Goal: Book appointment/travel/reservation

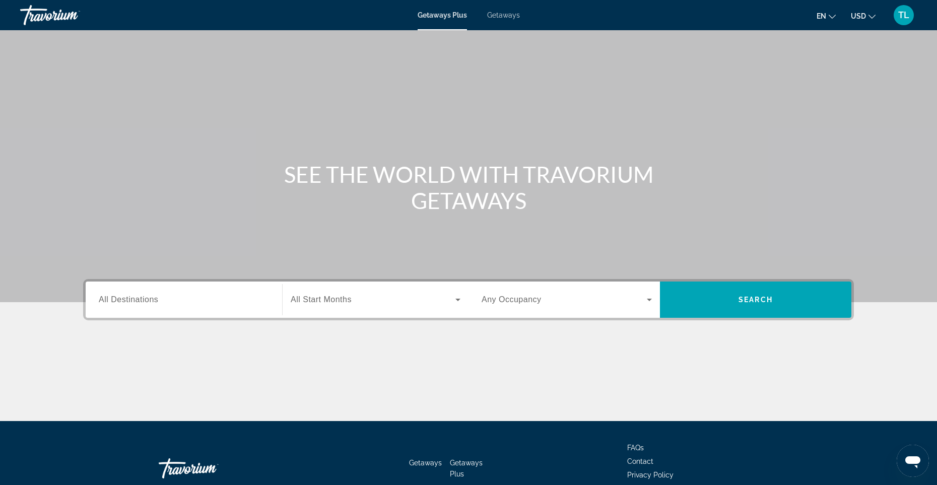
click at [506, 14] on span "Getaways" at bounding box center [503, 15] width 33 height 8
click at [165, 304] on input "Destination All Destinations" at bounding box center [184, 300] width 170 height 12
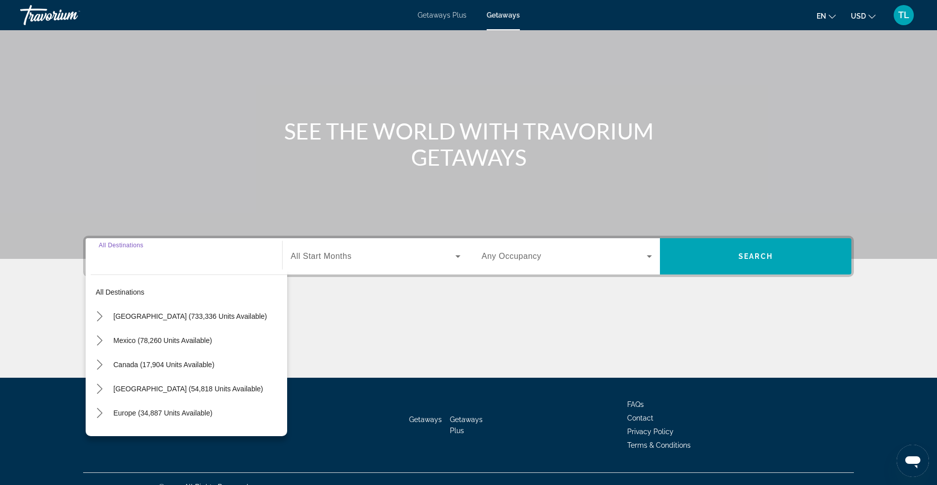
scroll to position [59, 0]
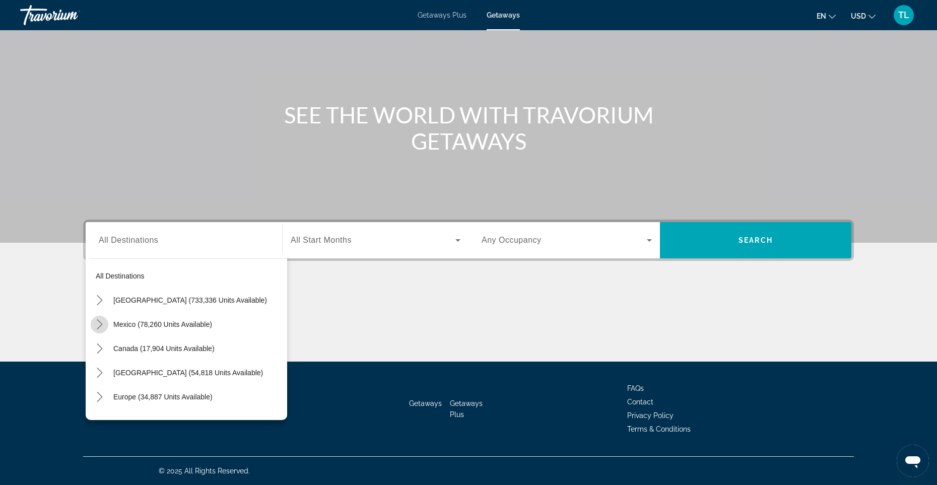
click at [105, 322] on mat-icon "Toggle Mexico (78,260 units available) submenu" at bounding box center [100, 325] width 18 height 18
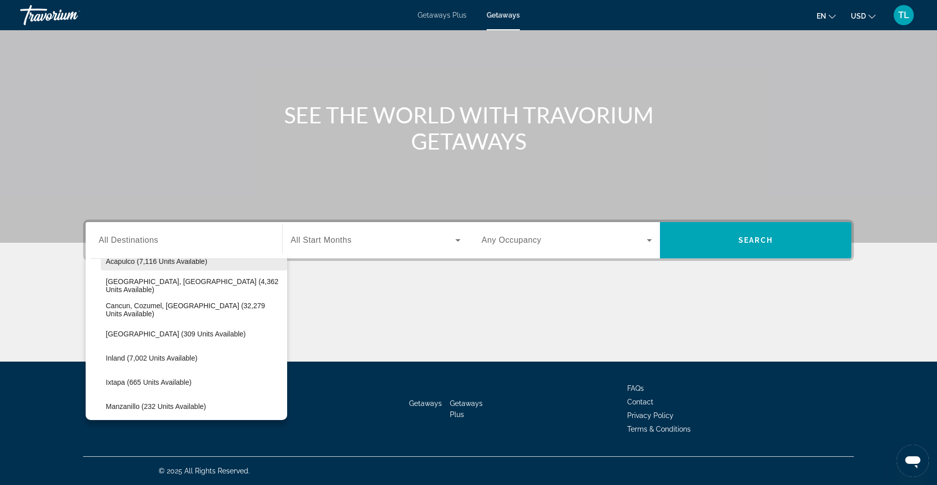
scroll to position [120, 0]
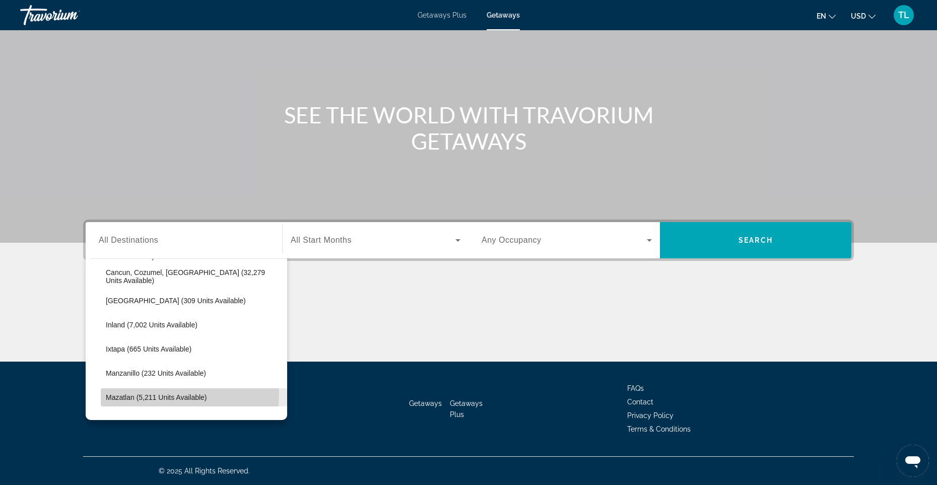
click at [125, 392] on span "Select destination: Mazatlan (5,211 units available)" at bounding box center [194, 397] width 186 height 24
type input "**********"
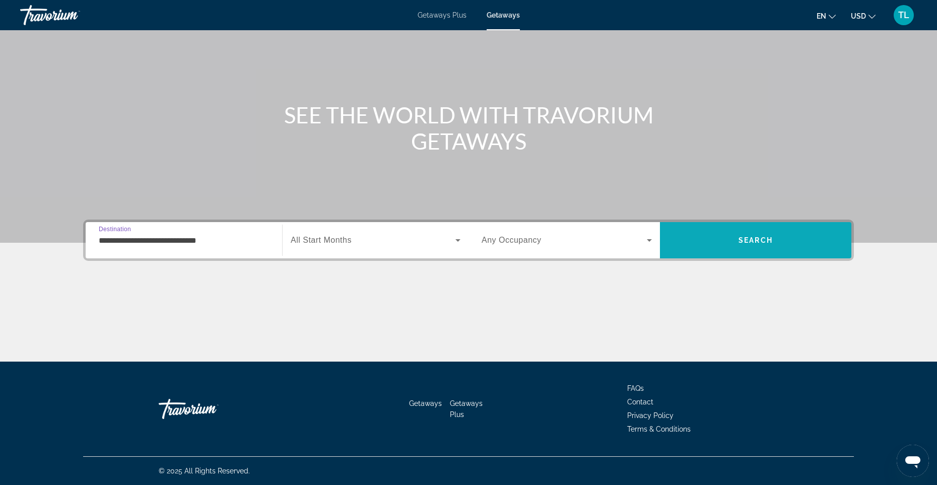
click at [774, 236] on span "Search" at bounding box center [755, 240] width 191 height 24
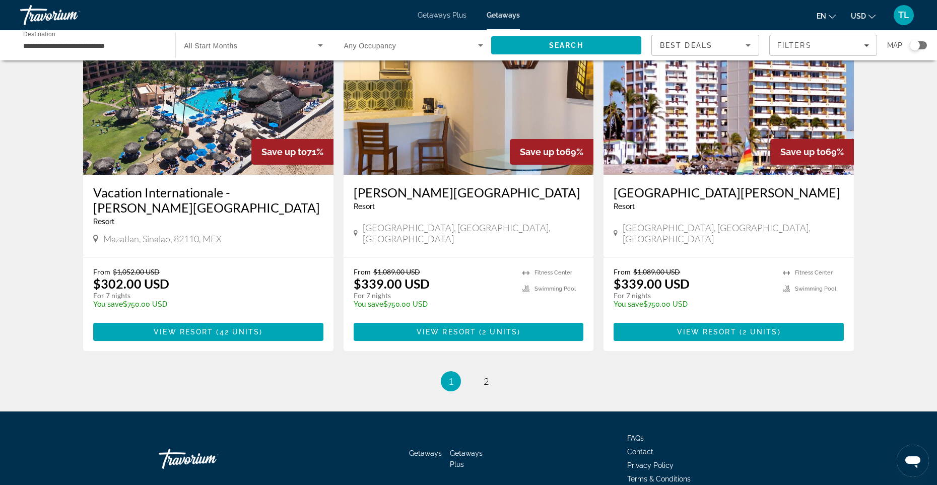
scroll to position [1174, 0]
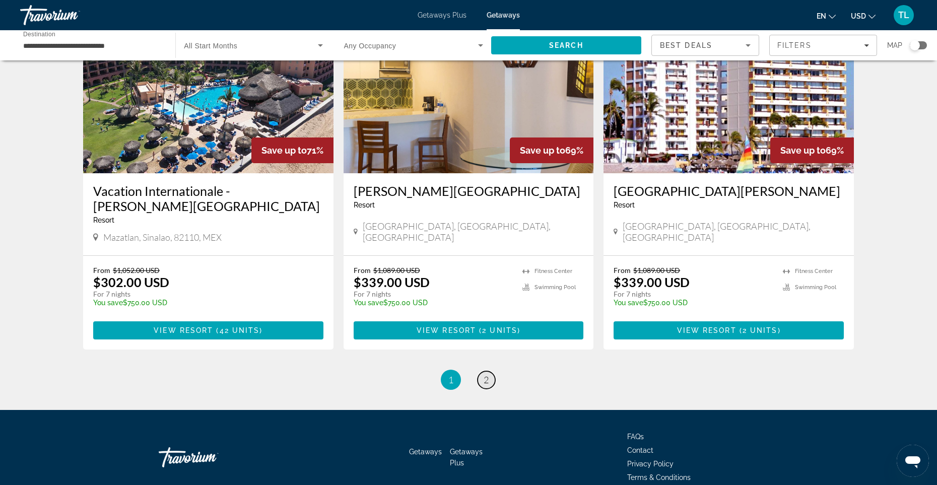
click at [490, 371] on link "page 2" at bounding box center [486, 380] width 18 height 18
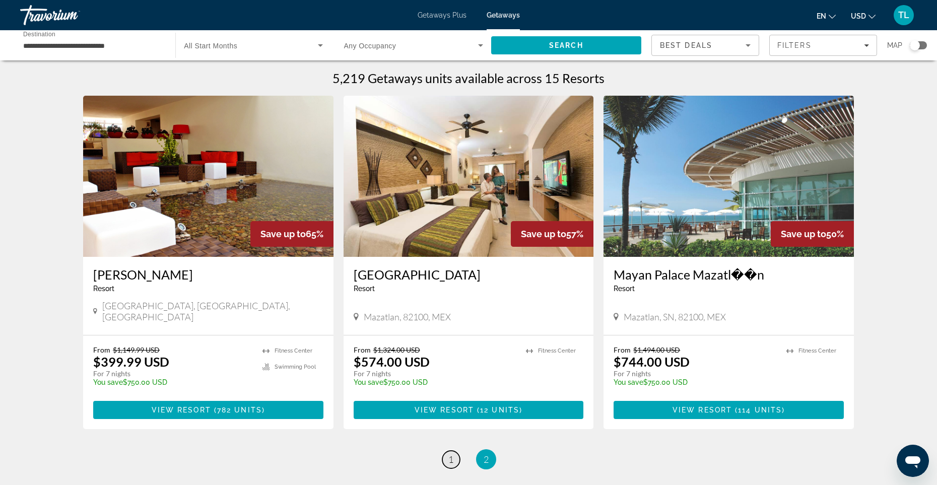
click at [449, 454] on span "1" at bounding box center [450, 459] width 5 height 11
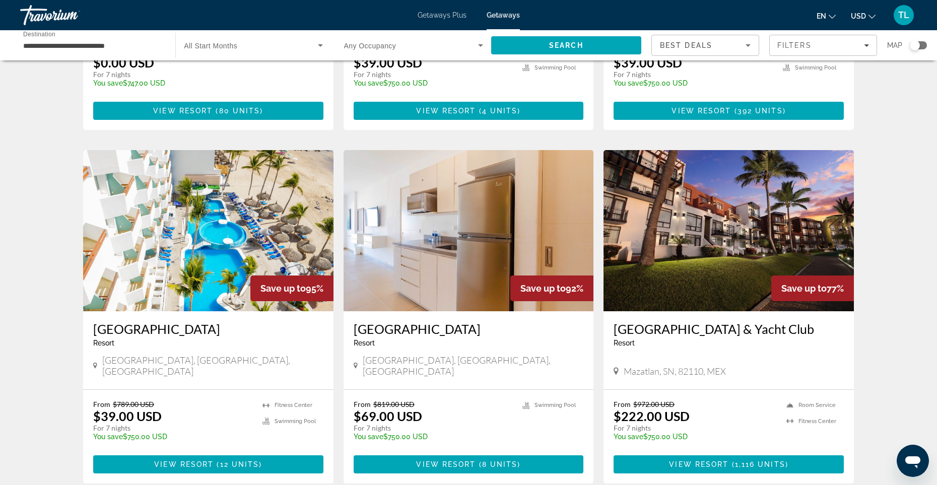
scroll to position [302, 0]
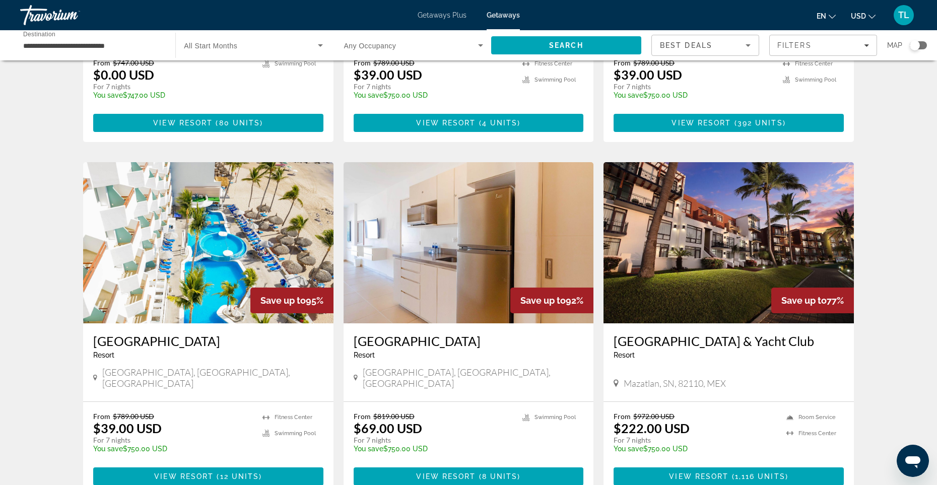
click at [174, 251] on img "Main content" at bounding box center [208, 242] width 250 height 161
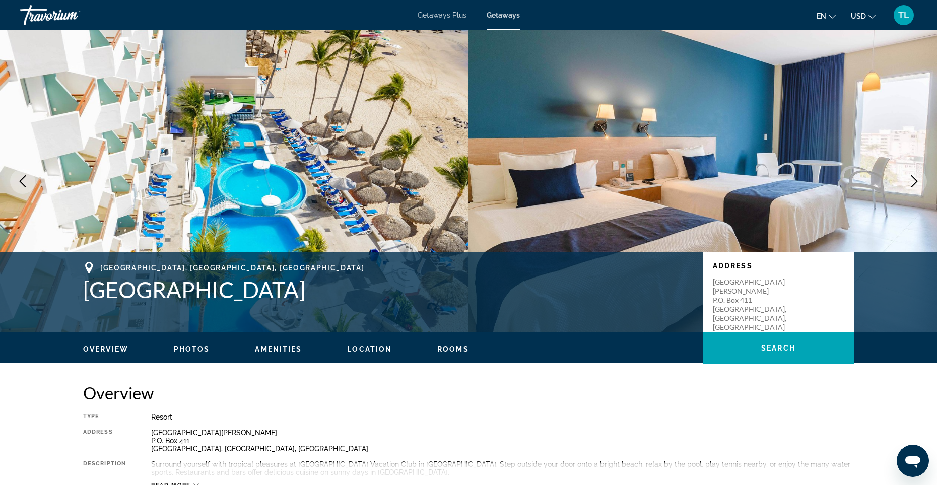
click at [198, 346] on span "Photos" at bounding box center [192, 349] width 36 height 8
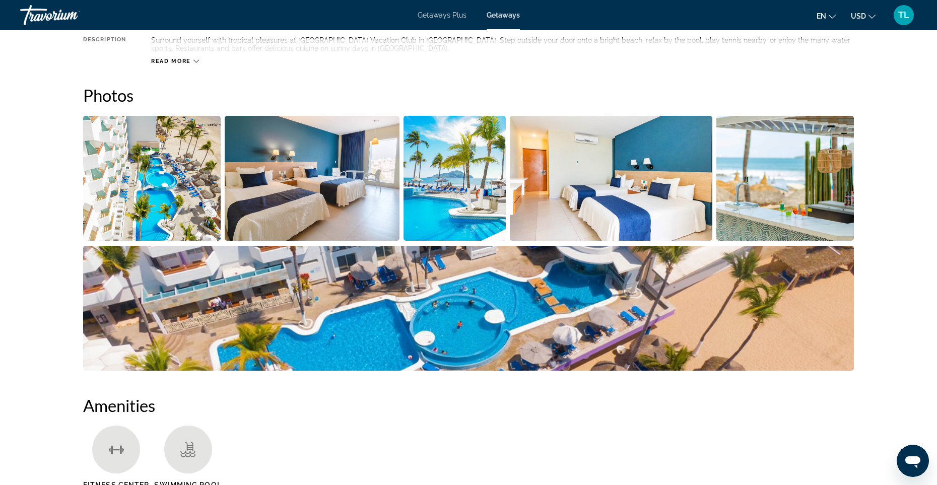
scroll to position [449, 0]
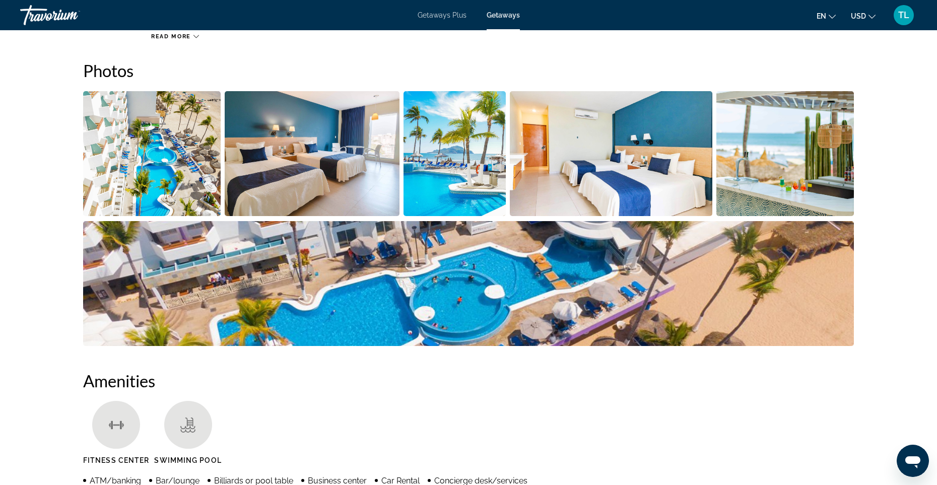
click at [122, 177] on img "Open full-screen image slider" at bounding box center [151, 153] width 137 height 125
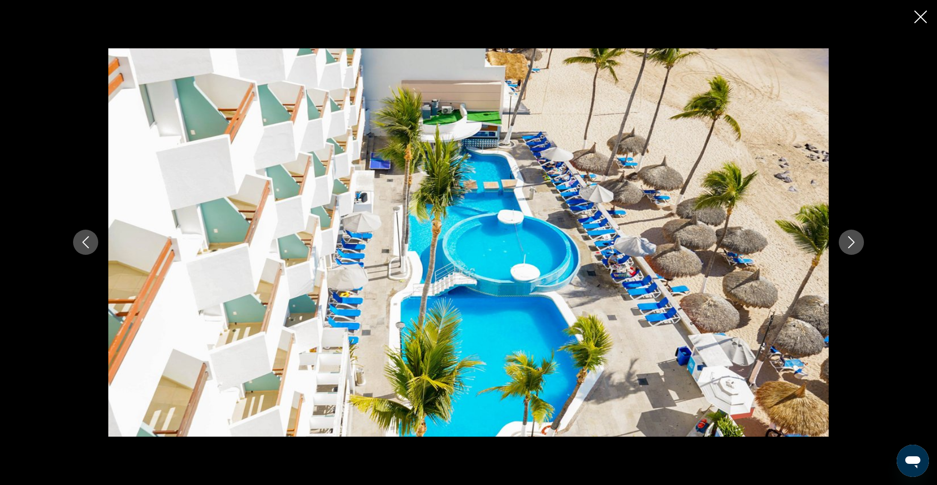
click at [856, 241] on icon "Next image" at bounding box center [851, 242] width 12 height 12
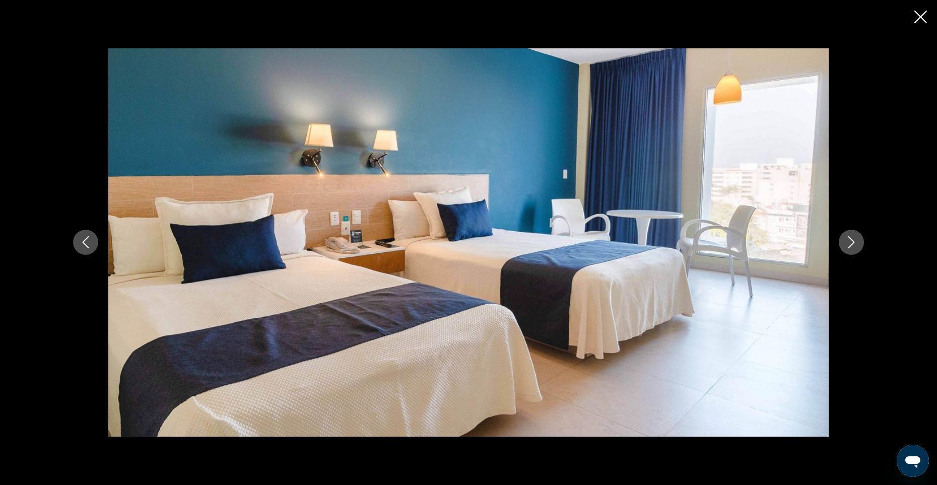
click at [856, 241] on icon "Next image" at bounding box center [851, 242] width 12 height 12
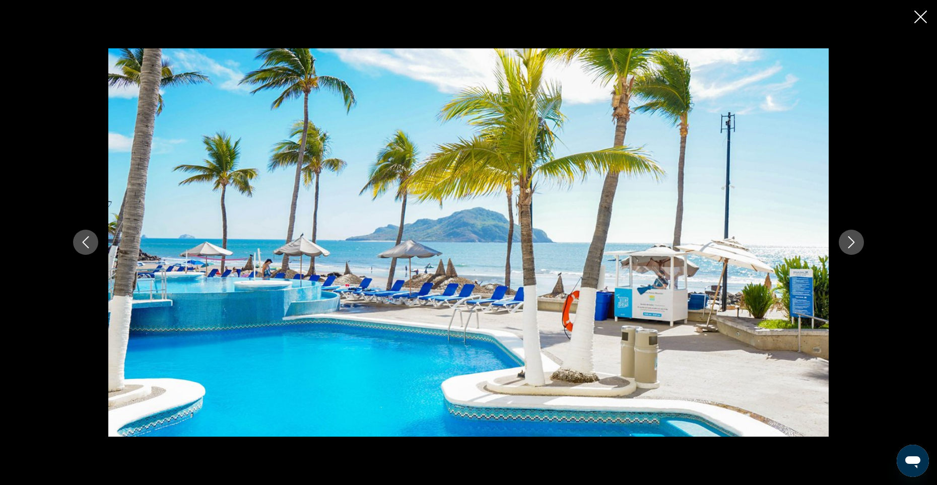
click at [856, 241] on icon "Next image" at bounding box center [851, 242] width 12 height 12
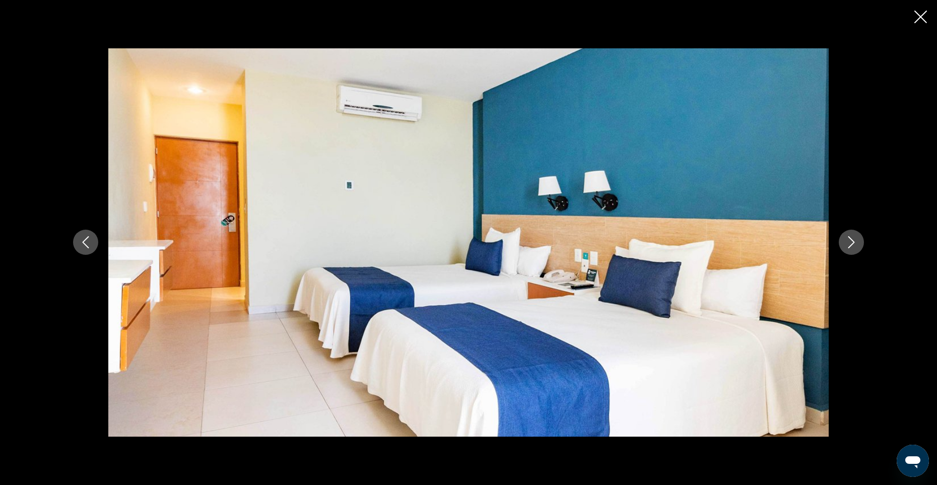
click at [856, 241] on icon "Next image" at bounding box center [851, 242] width 12 height 12
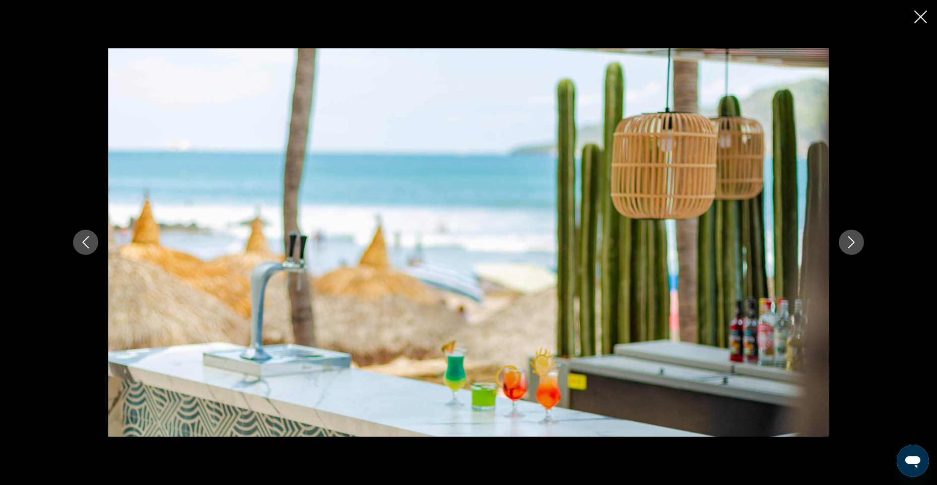
click at [856, 241] on icon "Next image" at bounding box center [851, 242] width 12 height 12
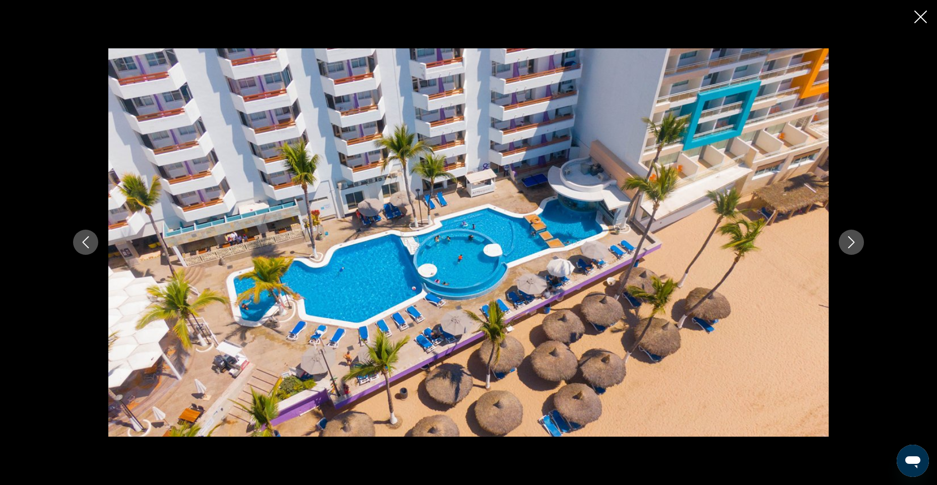
click at [856, 241] on icon "Next image" at bounding box center [851, 242] width 12 height 12
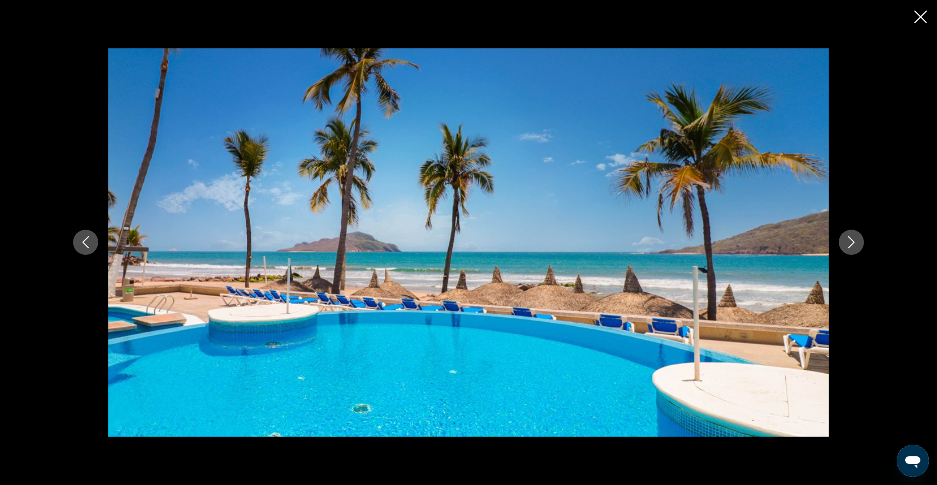
click at [856, 241] on icon "Next image" at bounding box center [851, 242] width 12 height 12
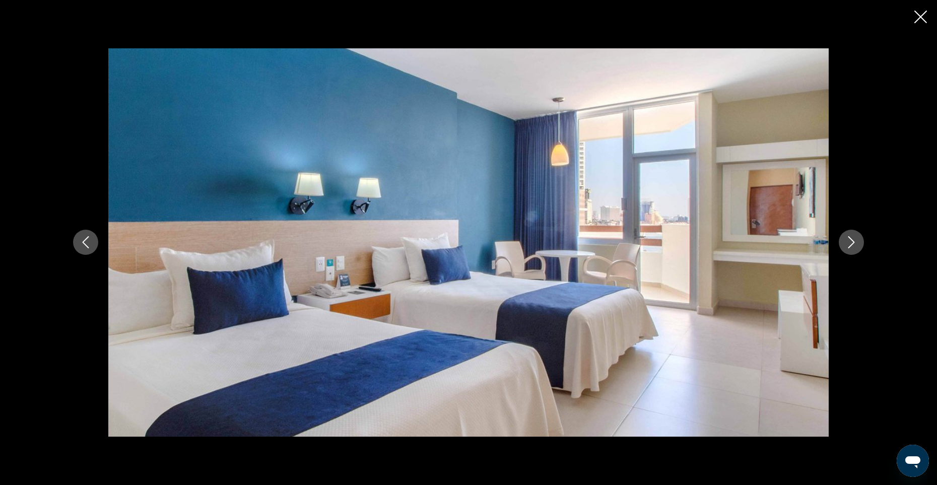
click at [856, 241] on icon "Next image" at bounding box center [851, 242] width 12 height 12
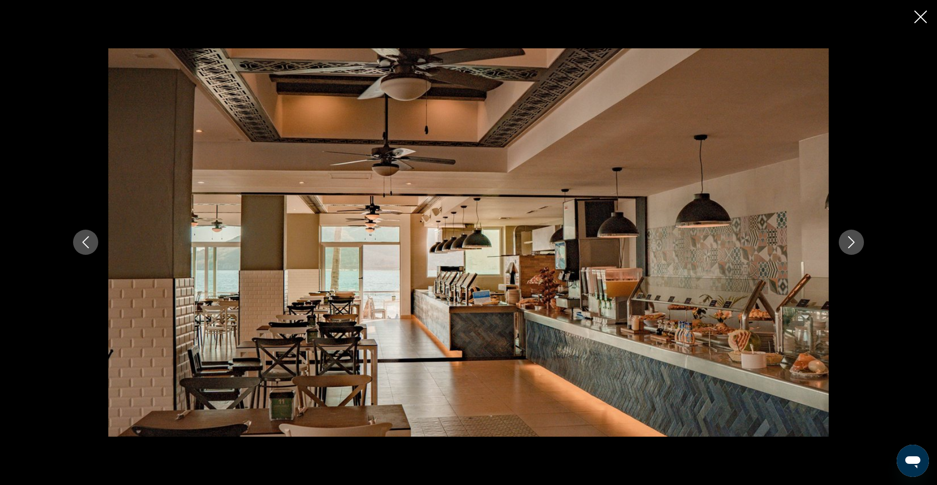
click at [856, 241] on icon "Next image" at bounding box center [851, 242] width 12 height 12
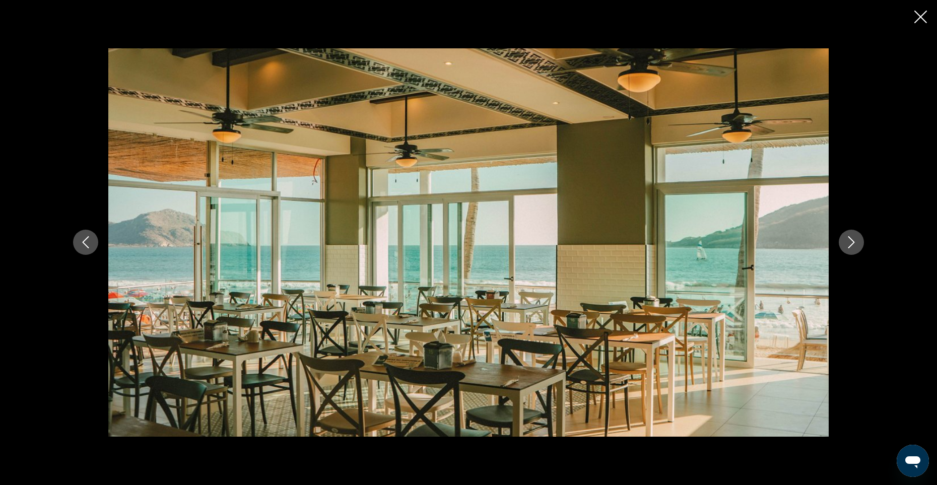
click at [856, 241] on icon "Next image" at bounding box center [851, 242] width 12 height 12
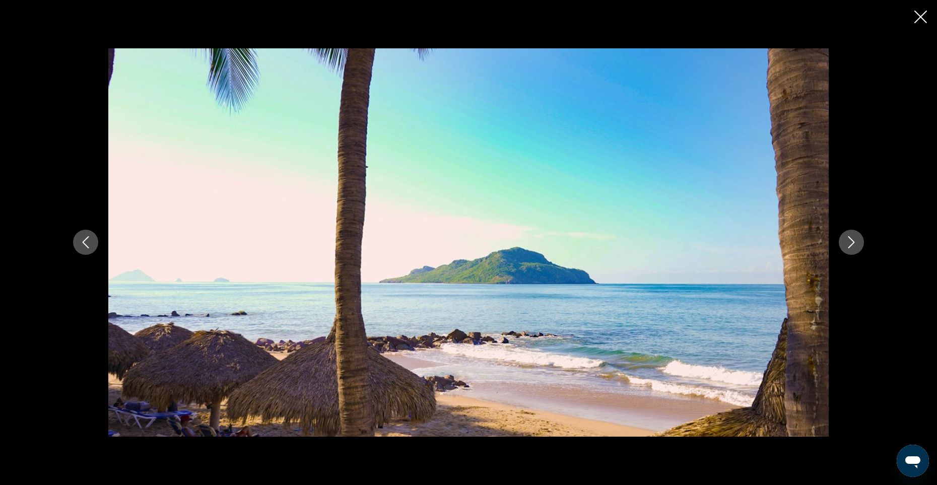
click at [853, 245] on icon "Next image" at bounding box center [851, 242] width 12 height 12
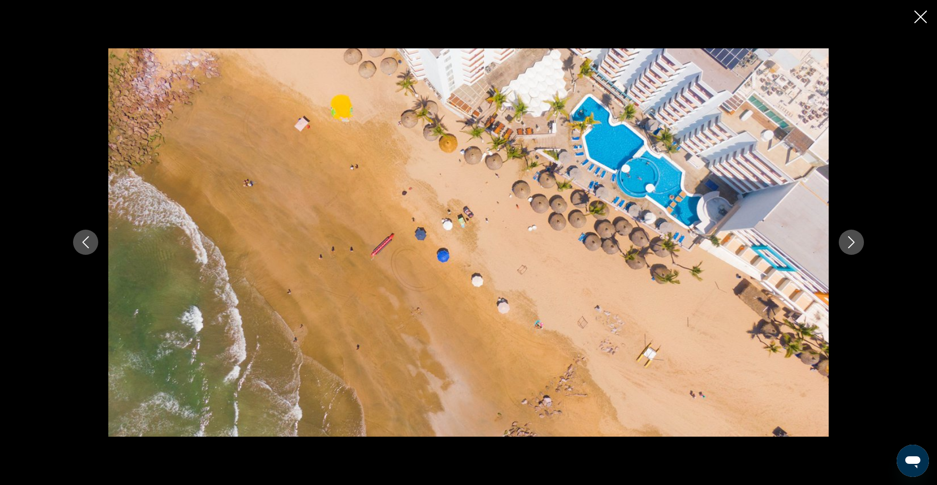
click at [853, 245] on icon "Next image" at bounding box center [851, 242] width 12 height 12
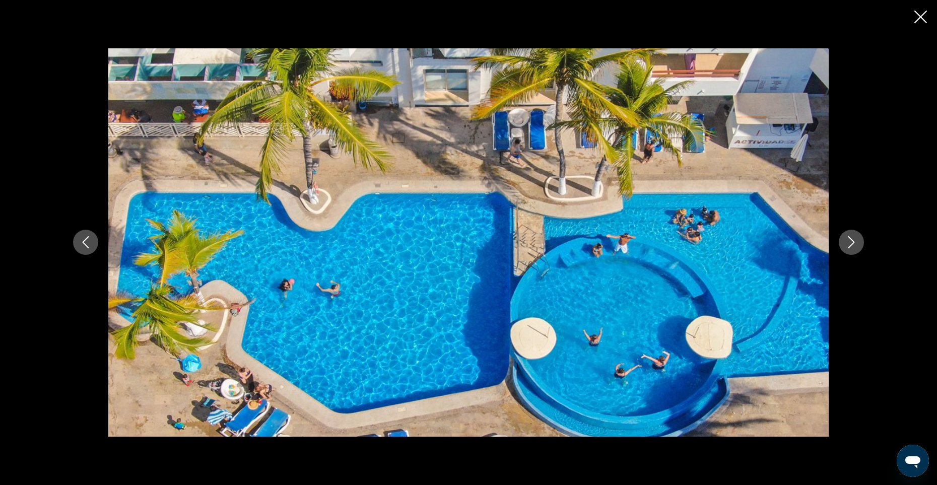
click at [853, 245] on icon "Next image" at bounding box center [851, 242] width 12 height 12
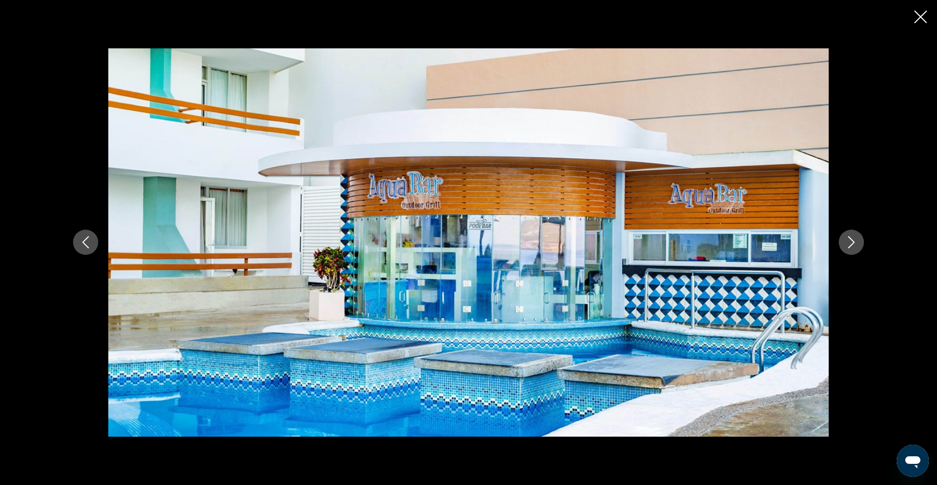
click at [853, 245] on icon "Next image" at bounding box center [851, 242] width 12 height 12
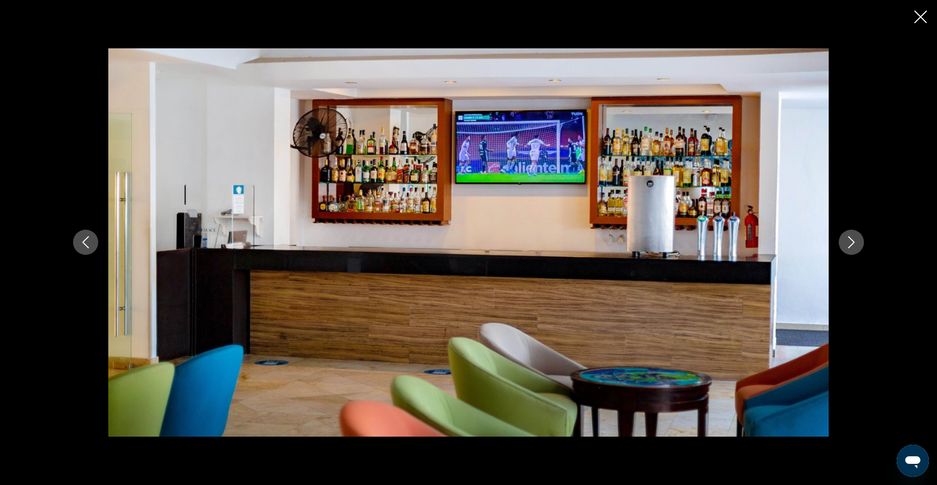
click at [853, 245] on icon "Next image" at bounding box center [851, 242] width 12 height 12
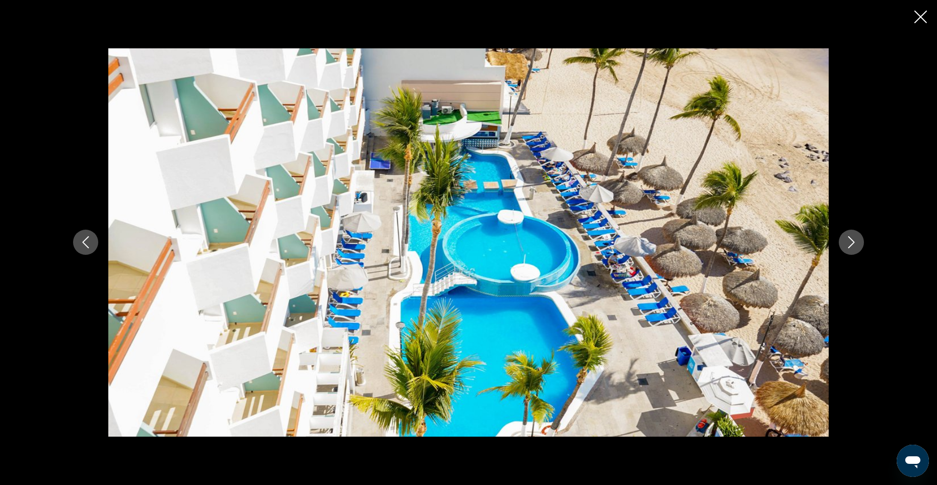
click at [853, 245] on icon "Next image" at bounding box center [851, 242] width 12 height 12
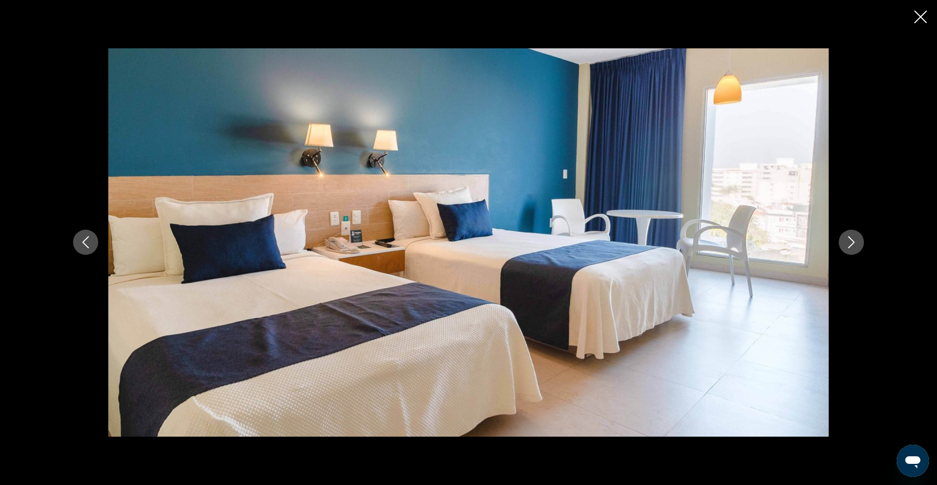
click at [916, 15] on icon "Close slideshow" at bounding box center [920, 17] width 13 height 13
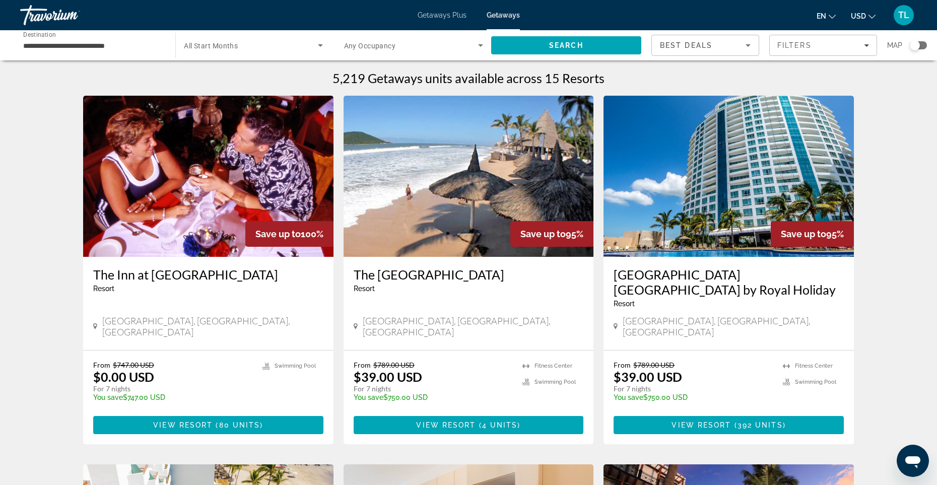
click at [701, 288] on h3 "[GEOGRAPHIC_DATA] [GEOGRAPHIC_DATA] by Royal Holiday" at bounding box center [728, 282] width 230 height 30
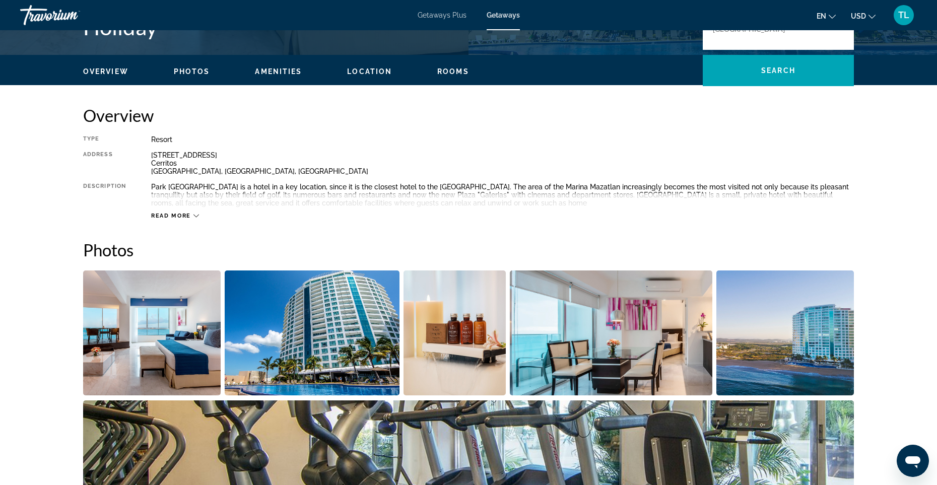
scroll to position [302, 0]
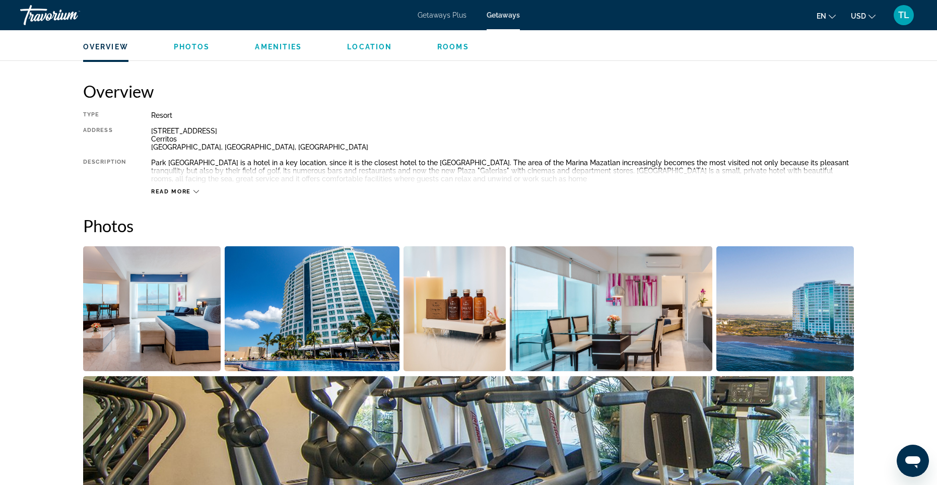
click at [125, 306] on img "Open full-screen image slider" at bounding box center [151, 308] width 137 height 125
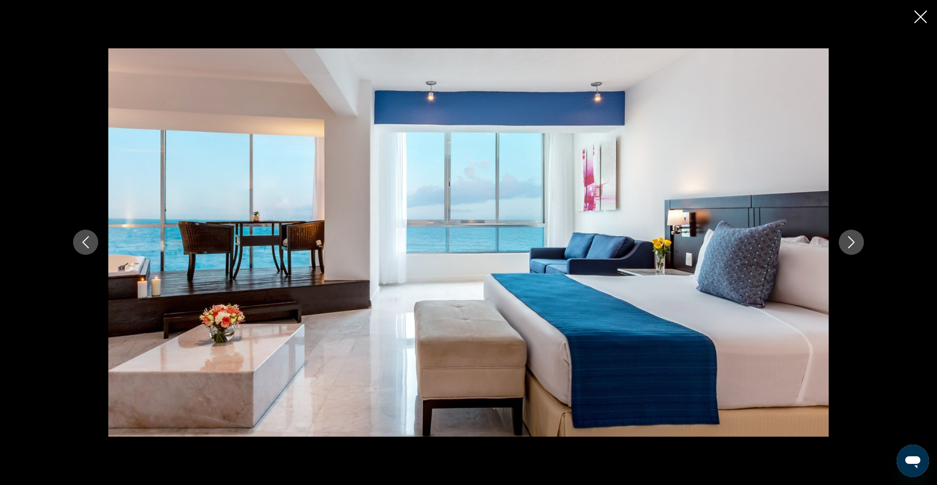
click at [848, 247] on icon "Next image" at bounding box center [851, 242] width 12 height 12
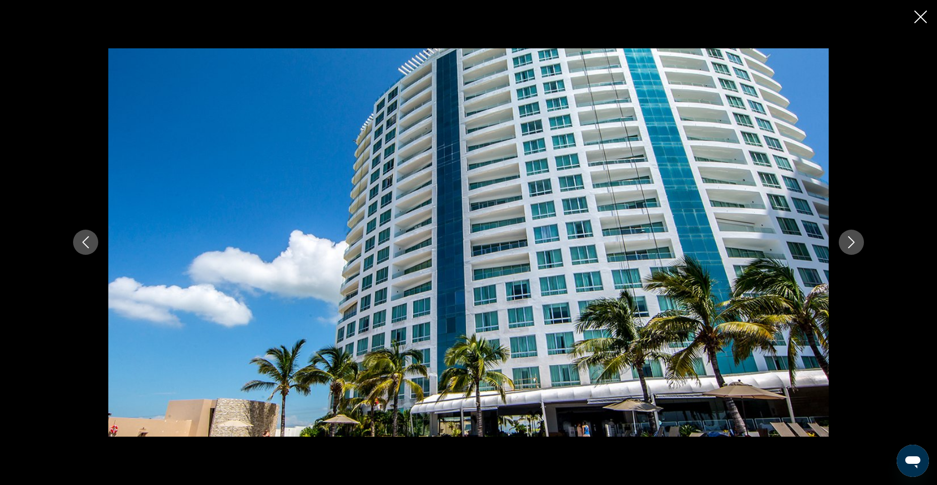
click at [848, 247] on icon "Next image" at bounding box center [851, 242] width 12 height 12
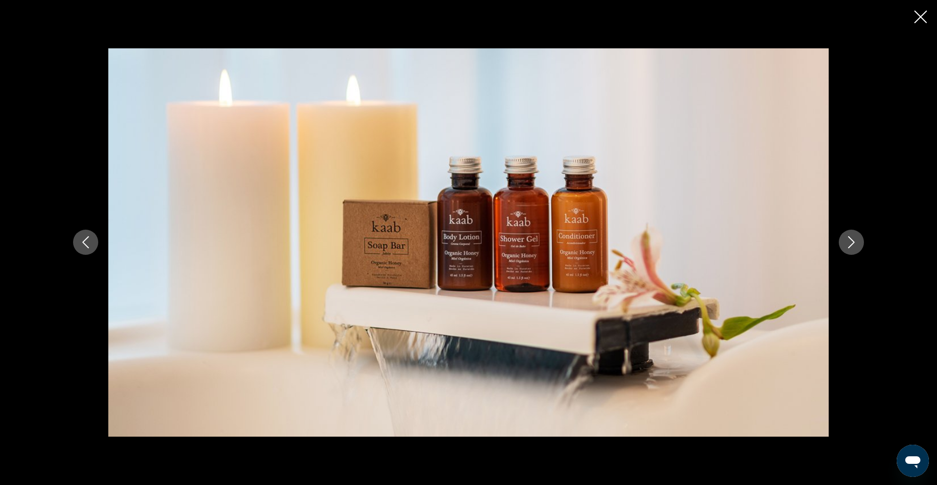
click at [848, 247] on icon "Next image" at bounding box center [851, 242] width 12 height 12
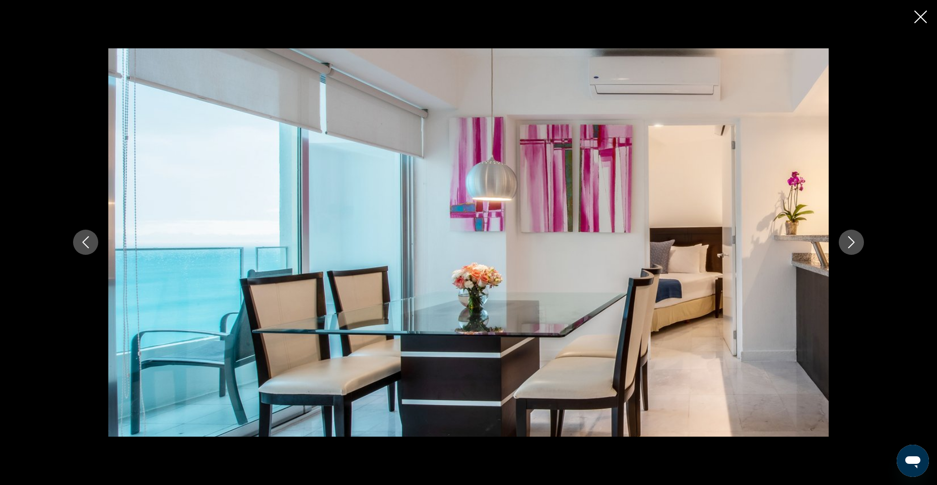
click at [848, 247] on icon "Next image" at bounding box center [851, 242] width 12 height 12
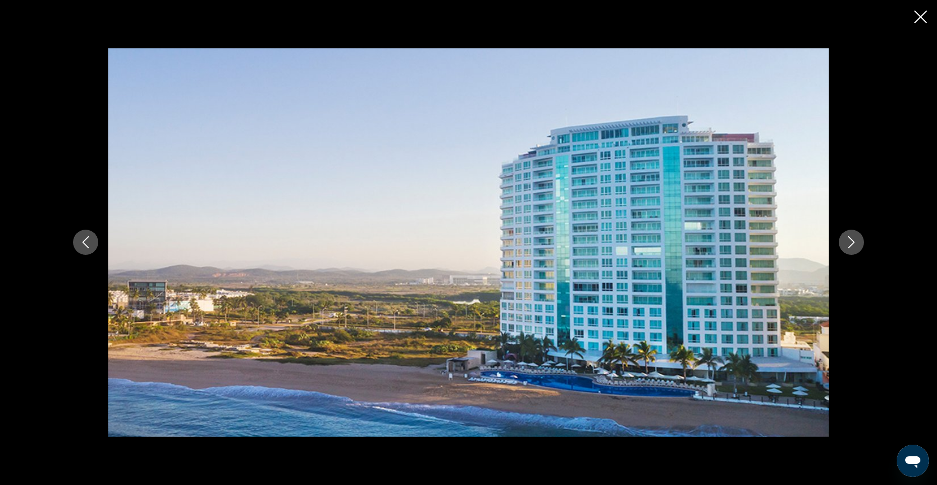
drag, startPoint x: 84, startPoint y: 244, endPoint x: 64, endPoint y: 238, distance: 21.2
click at [84, 244] on icon "Previous image" at bounding box center [86, 243] width 7 height 12
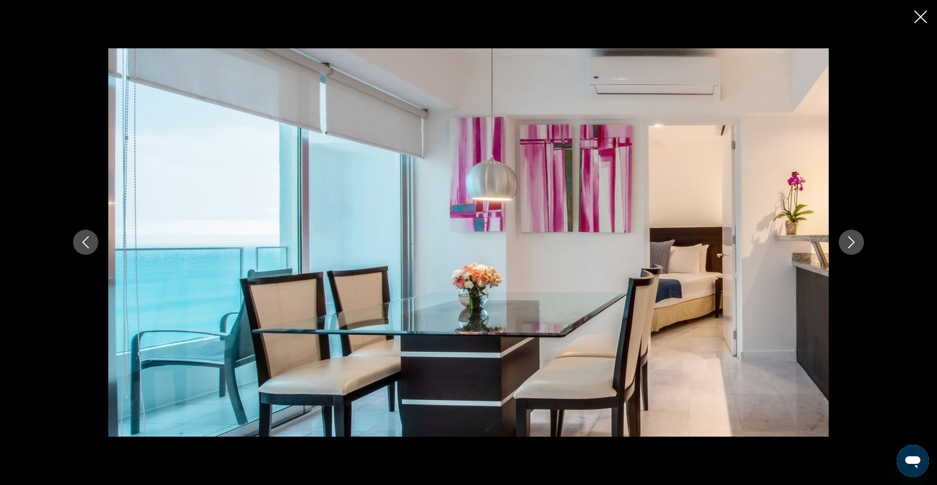
click at [853, 242] on icon "Next image" at bounding box center [851, 243] width 7 height 12
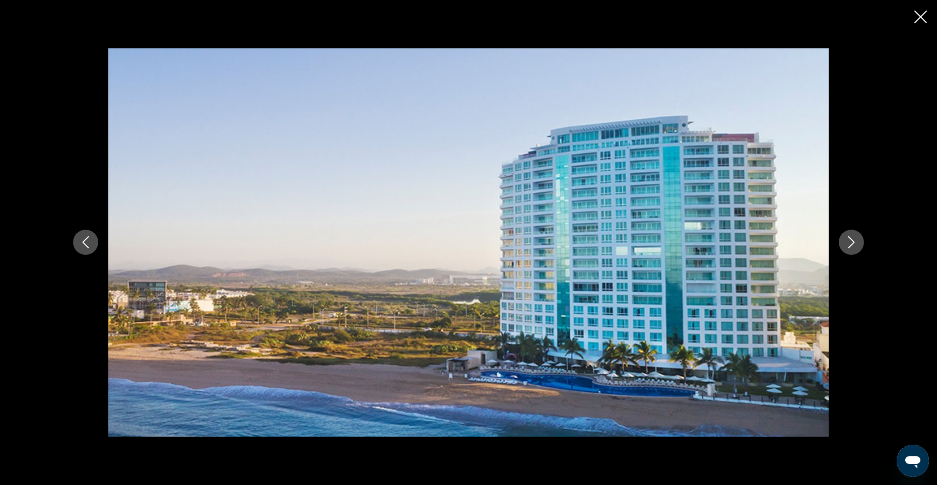
click at [853, 242] on icon "Next image" at bounding box center [851, 243] width 7 height 12
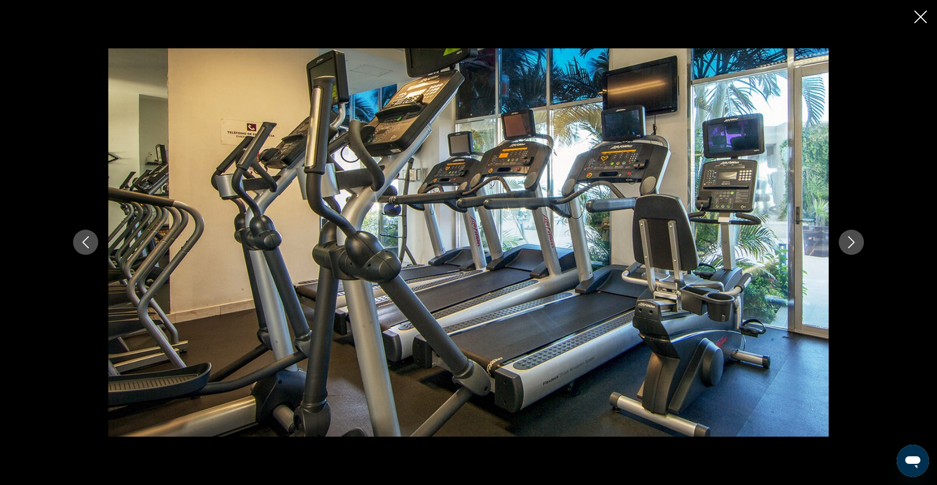
click at [853, 242] on icon "Next image" at bounding box center [851, 243] width 7 height 12
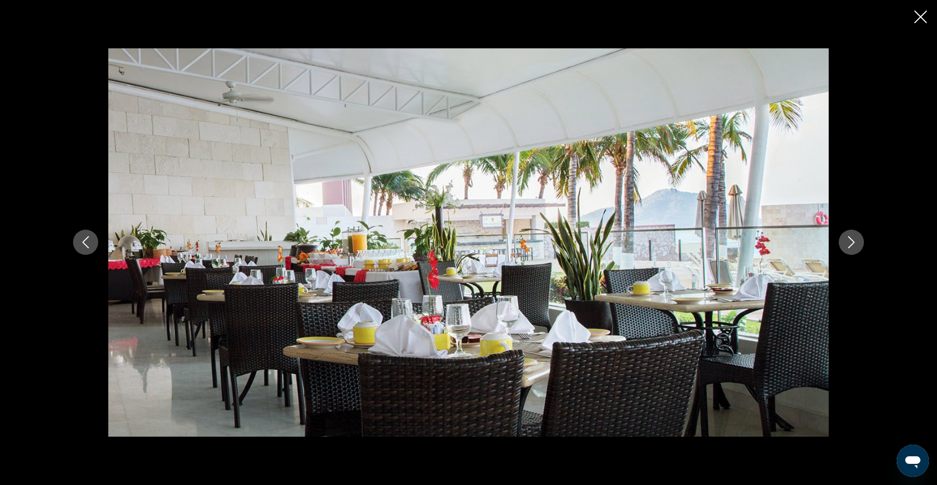
click at [853, 242] on icon "Next image" at bounding box center [851, 243] width 7 height 12
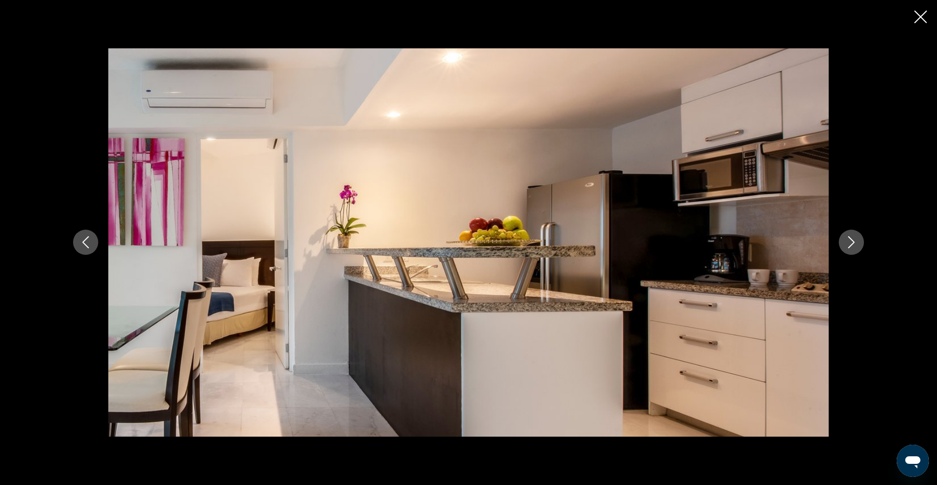
click at [853, 242] on icon "Next image" at bounding box center [851, 243] width 7 height 12
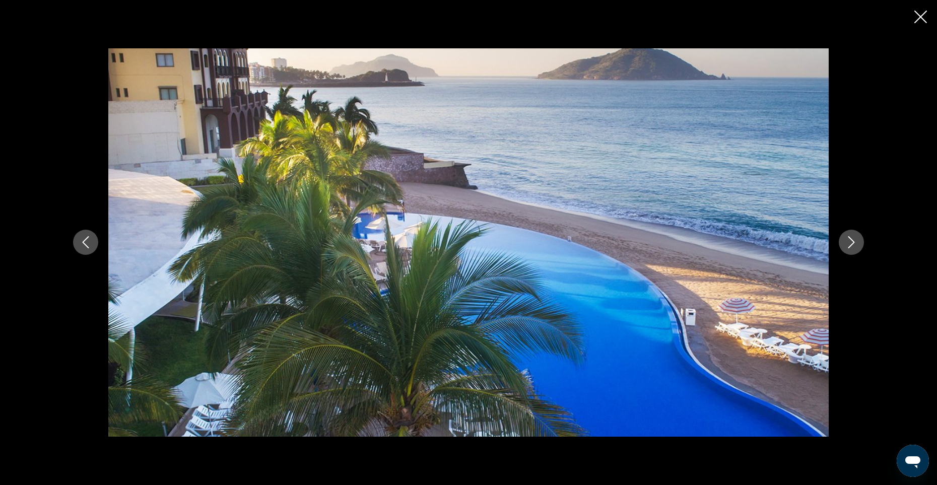
click at [853, 242] on icon "Next image" at bounding box center [851, 243] width 7 height 12
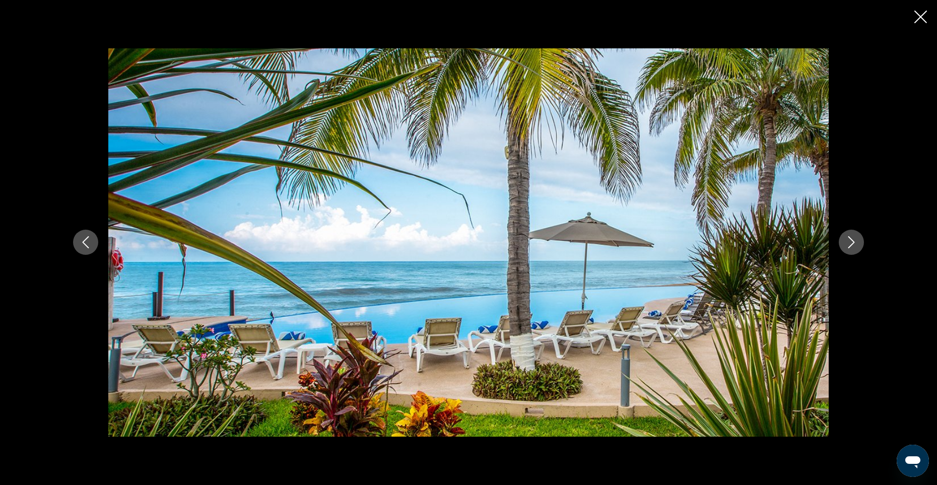
click at [853, 242] on icon "Next image" at bounding box center [851, 243] width 7 height 12
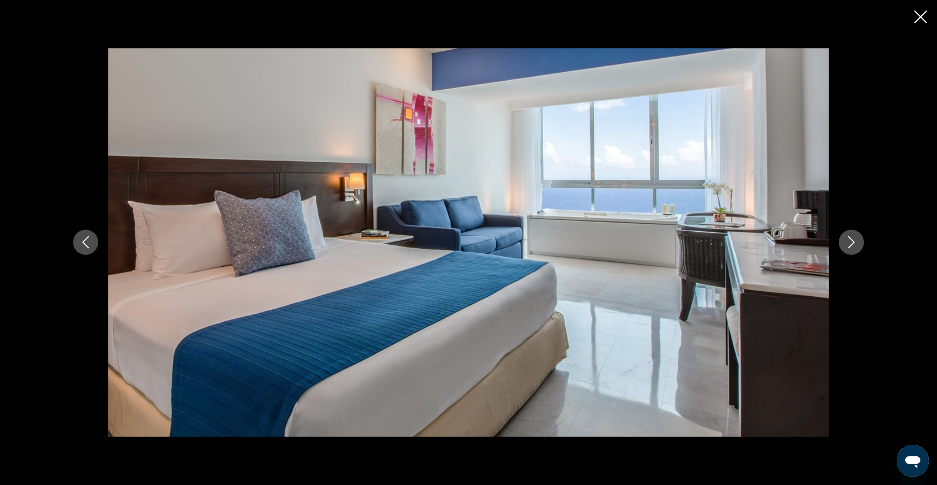
click at [853, 242] on icon "Next image" at bounding box center [851, 243] width 7 height 12
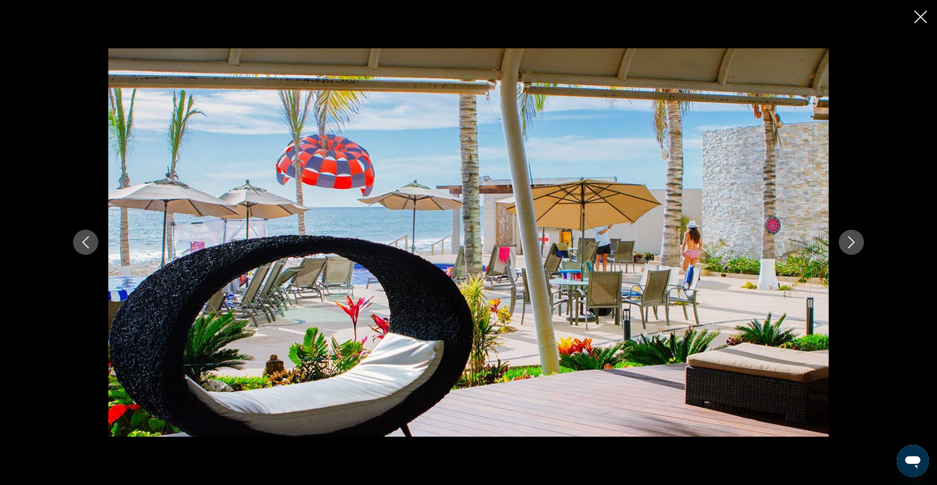
click at [853, 242] on icon "Next image" at bounding box center [851, 243] width 7 height 12
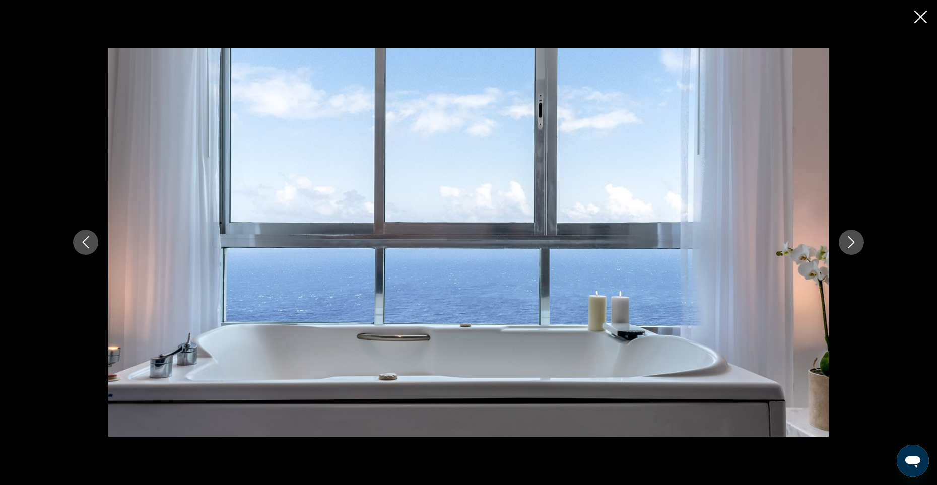
click at [853, 242] on icon "Next image" at bounding box center [851, 243] width 7 height 12
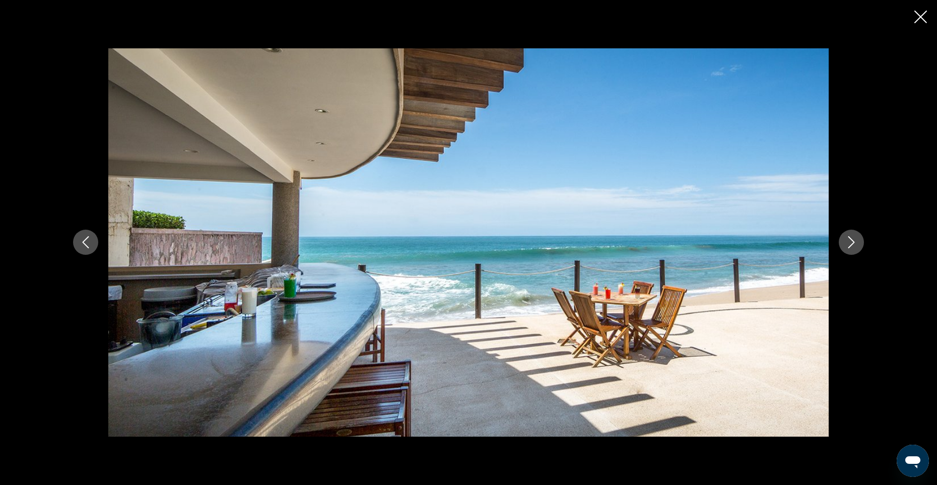
click at [853, 242] on icon "Next image" at bounding box center [851, 243] width 7 height 12
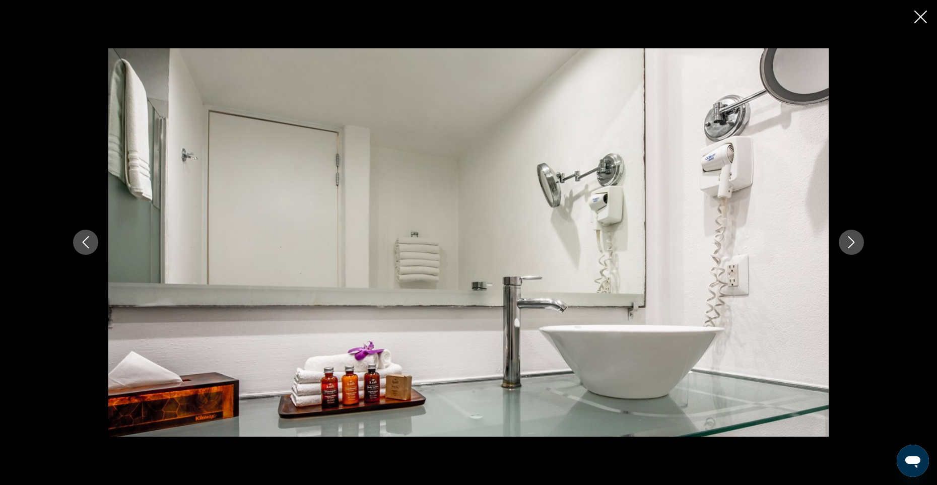
click at [853, 242] on icon "Next image" at bounding box center [851, 243] width 7 height 12
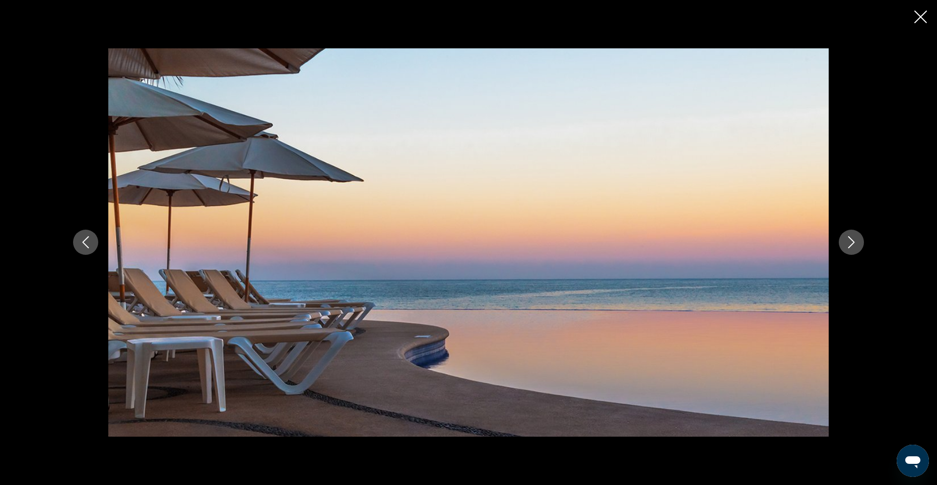
click at [853, 242] on icon "Next image" at bounding box center [851, 243] width 7 height 12
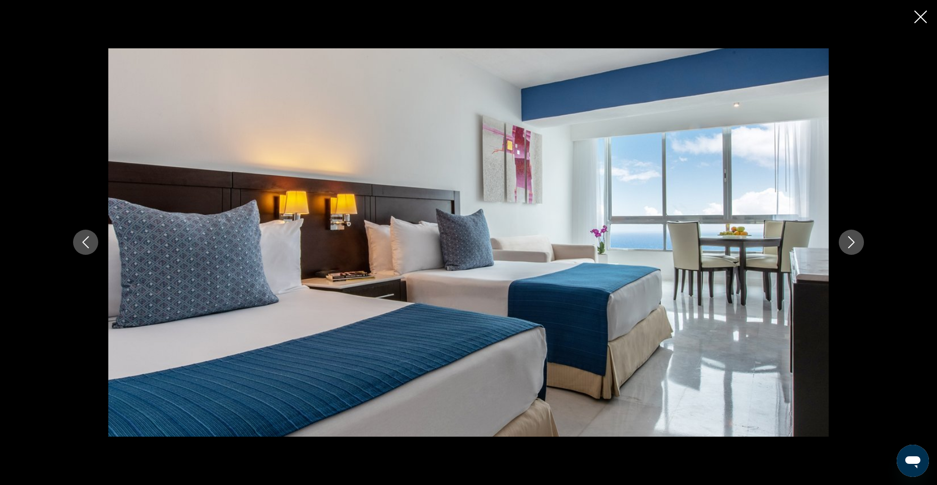
click at [853, 242] on icon "Next image" at bounding box center [851, 243] width 7 height 12
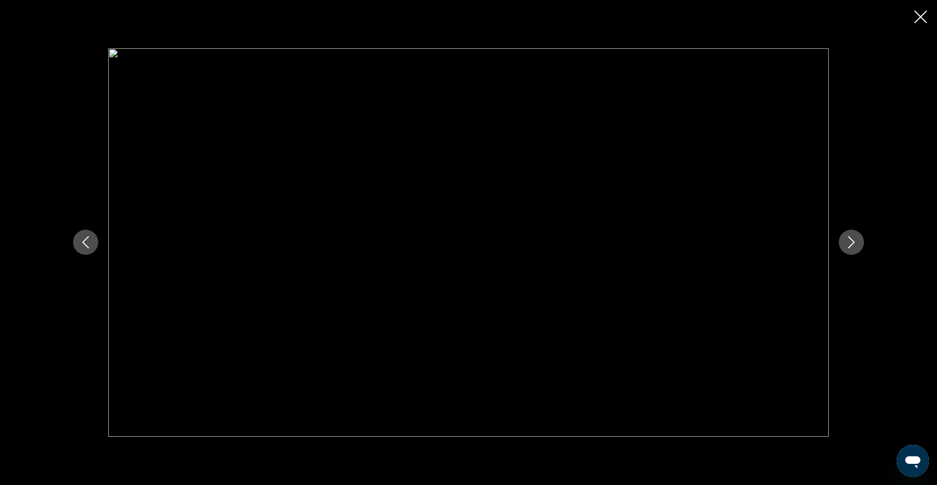
click at [85, 239] on icon "Previous image" at bounding box center [86, 242] width 12 height 12
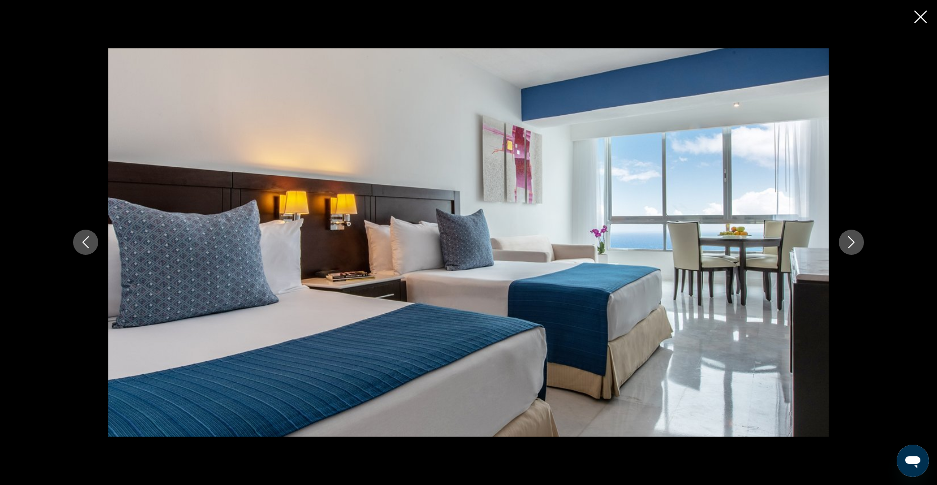
click at [854, 242] on icon "Next image" at bounding box center [851, 242] width 12 height 12
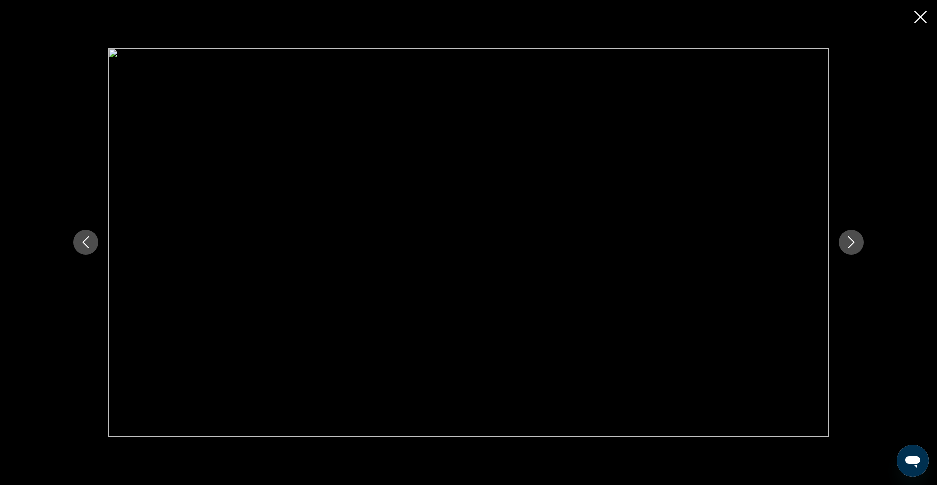
click at [854, 242] on icon "Next image" at bounding box center [851, 242] width 12 height 12
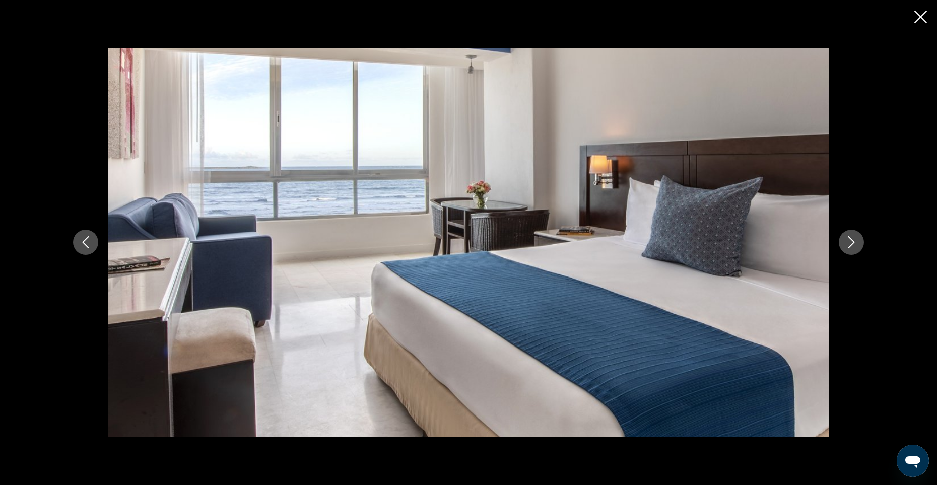
click at [853, 241] on icon "Next image" at bounding box center [851, 242] width 12 height 12
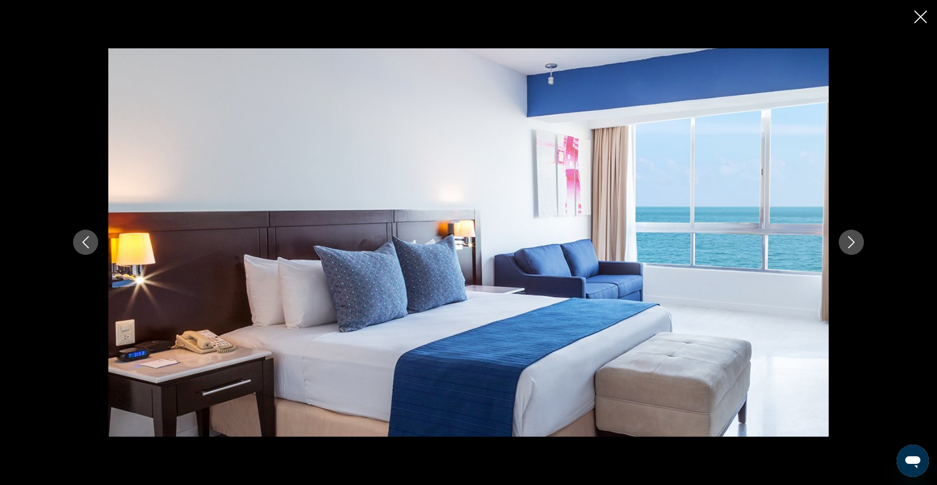
click at [852, 241] on icon "Next image" at bounding box center [851, 243] width 7 height 12
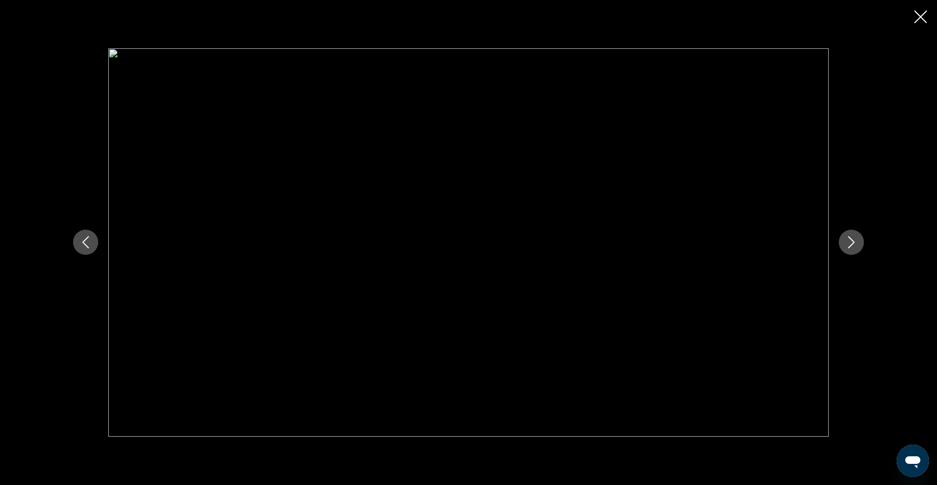
click at [852, 241] on icon "Next image" at bounding box center [851, 243] width 7 height 12
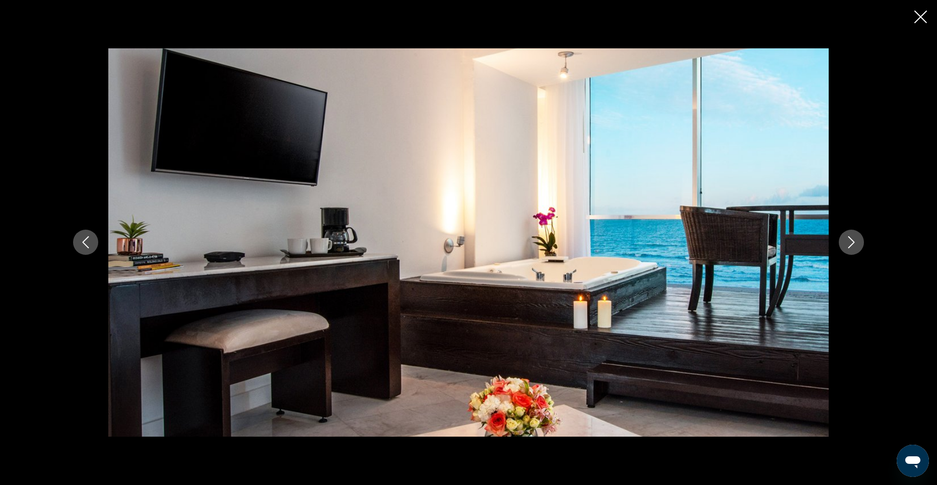
click at [852, 241] on icon "Next image" at bounding box center [851, 243] width 7 height 12
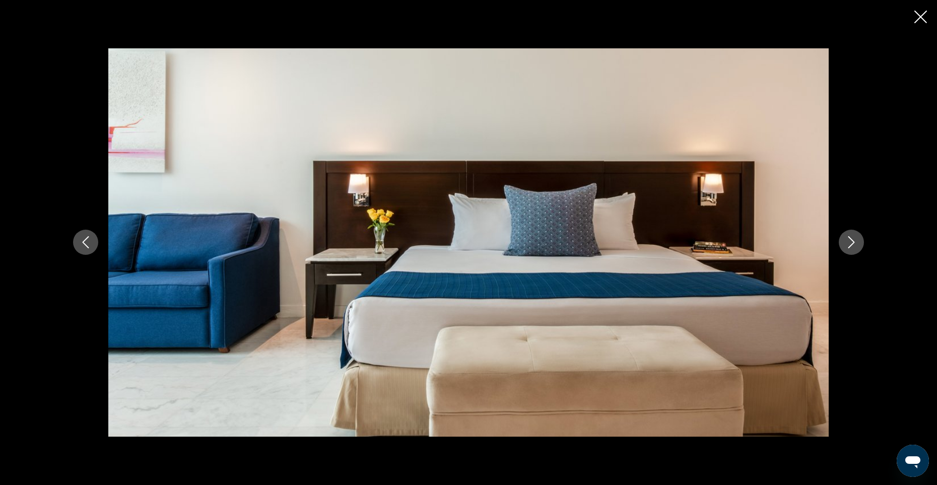
click at [852, 241] on icon "Next image" at bounding box center [851, 243] width 7 height 12
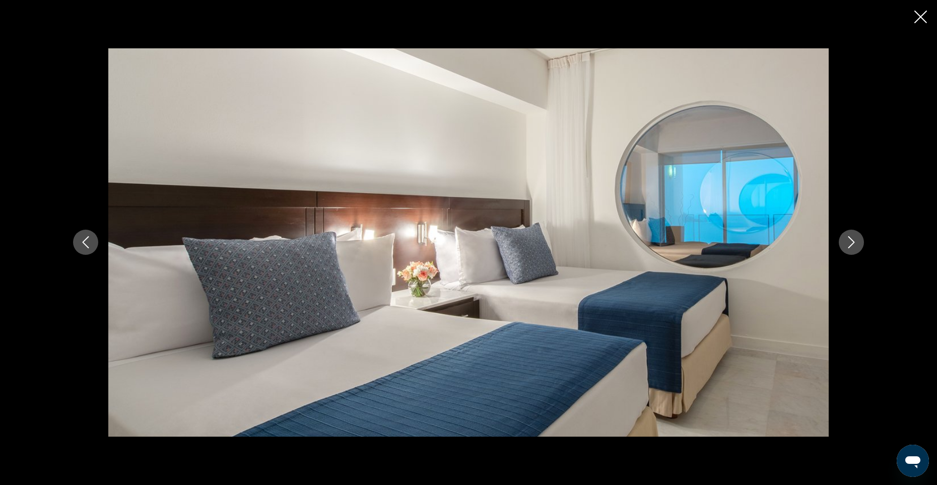
click at [921, 13] on icon "Close slideshow" at bounding box center [920, 17] width 13 height 13
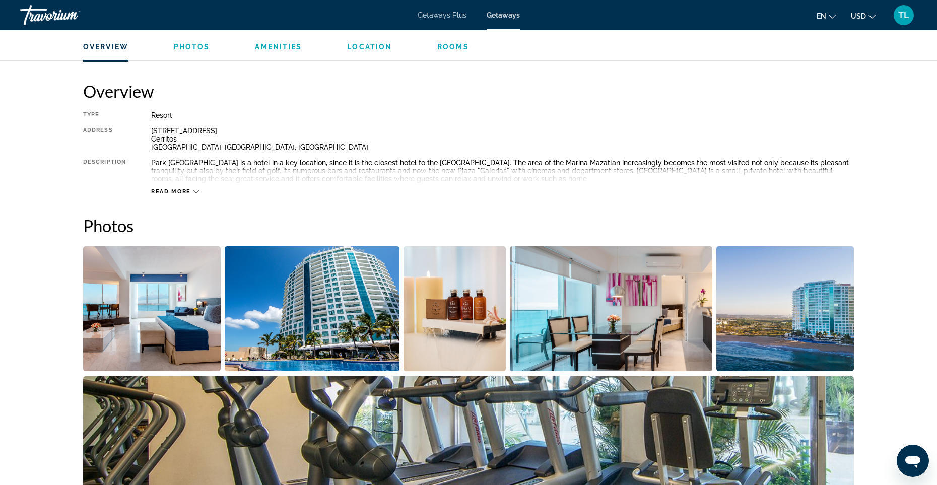
click at [370, 42] on ul "Overview Photos Amenities Location Rooms Search" at bounding box center [468, 45] width 770 height 11
click at [368, 48] on span "Location" at bounding box center [369, 47] width 45 height 8
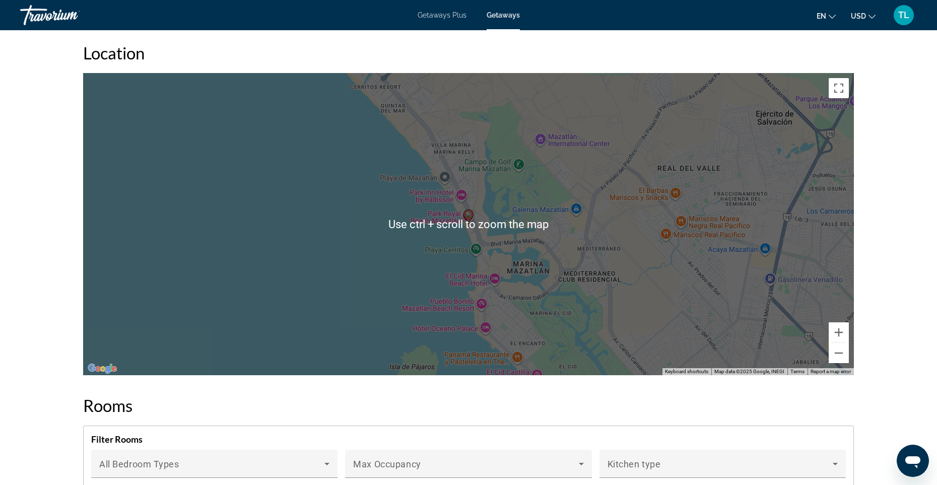
scroll to position [1222, 0]
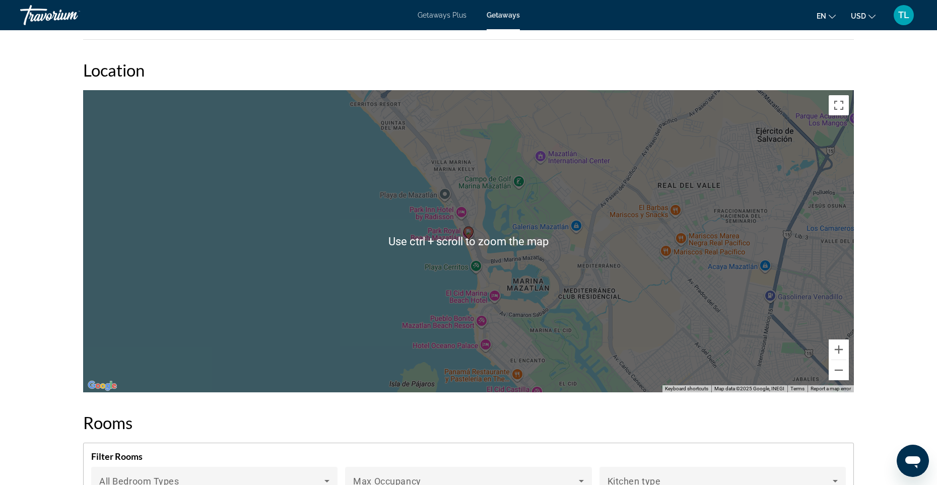
click at [703, 260] on div "To activate drag with keyboard, press Alt + Enter. Once in keyboard drag state,…" at bounding box center [468, 241] width 770 height 302
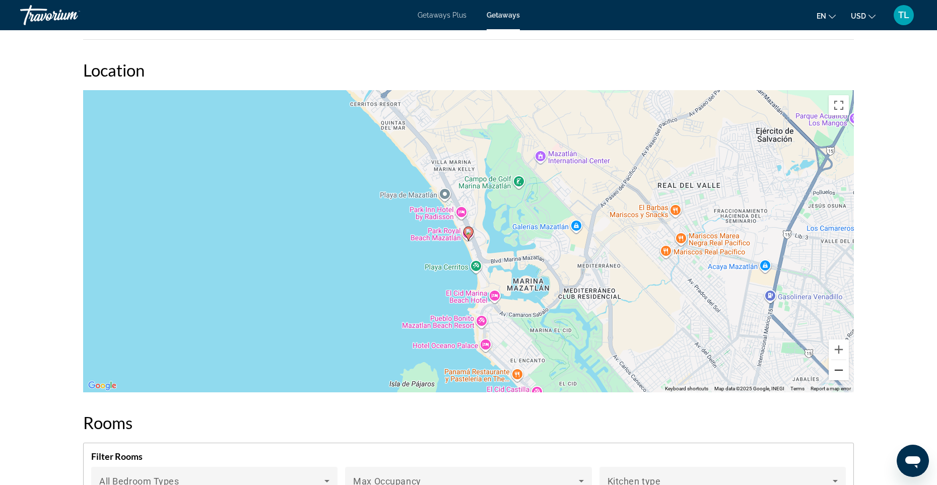
click at [838, 372] on button "Zoom out" at bounding box center [838, 370] width 20 height 20
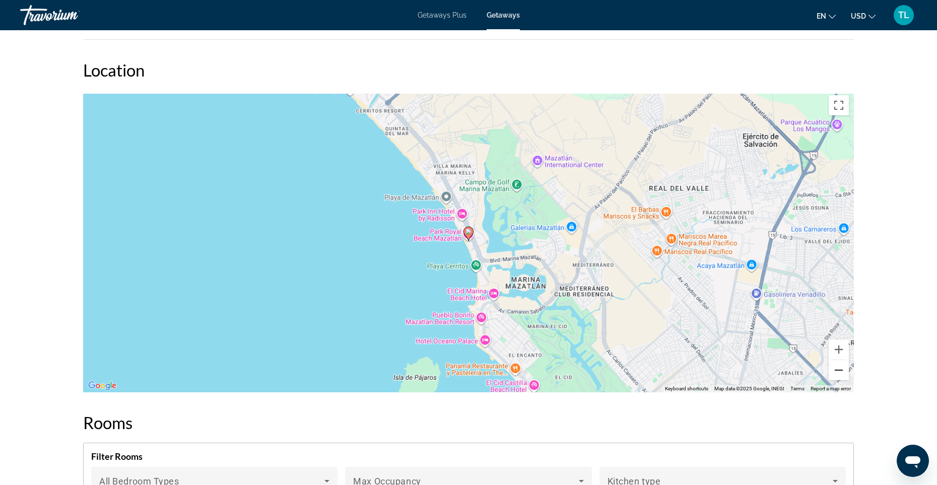
click at [838, 372] on button "Zoom out" at bounding box center [838, 370] width 20 height 20
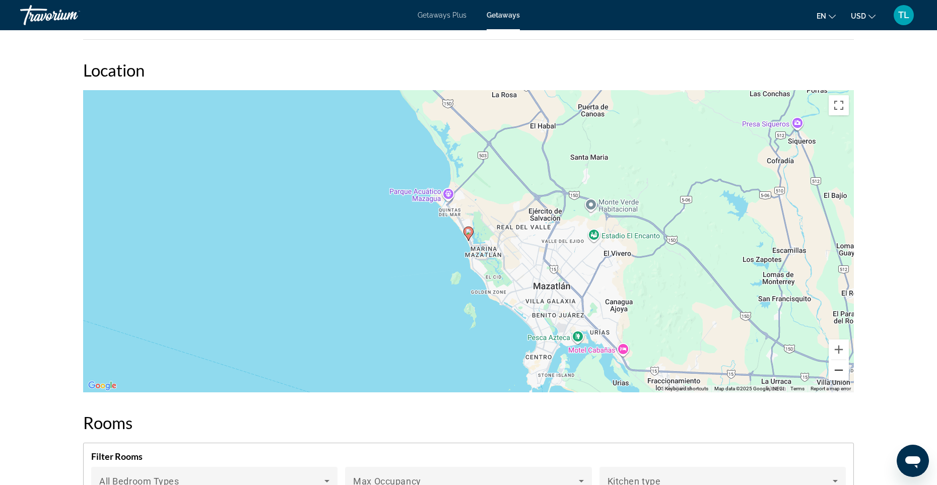
click at [837, 372] on button "Zoom out" at bounding box center [838, 370] width 20 height 20
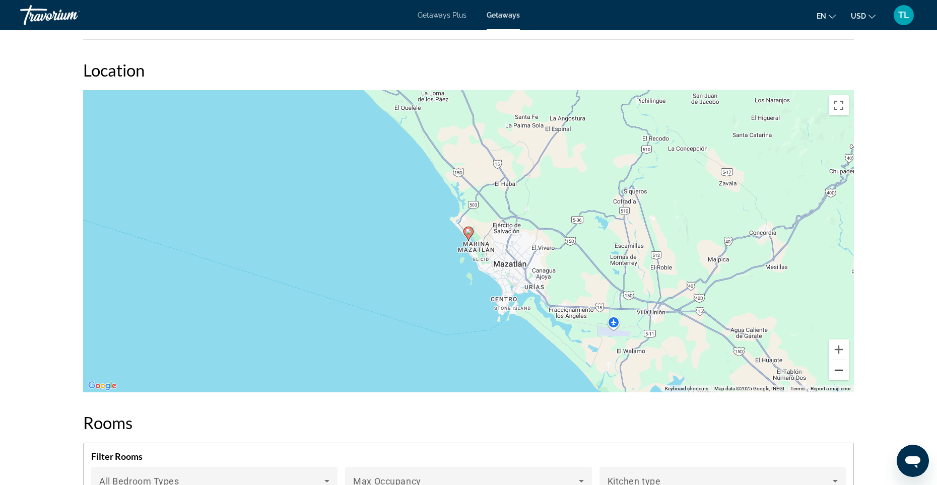
click at [837, 371] on button "Zoom out" at bounding box center [838, 370] width 20 height 20
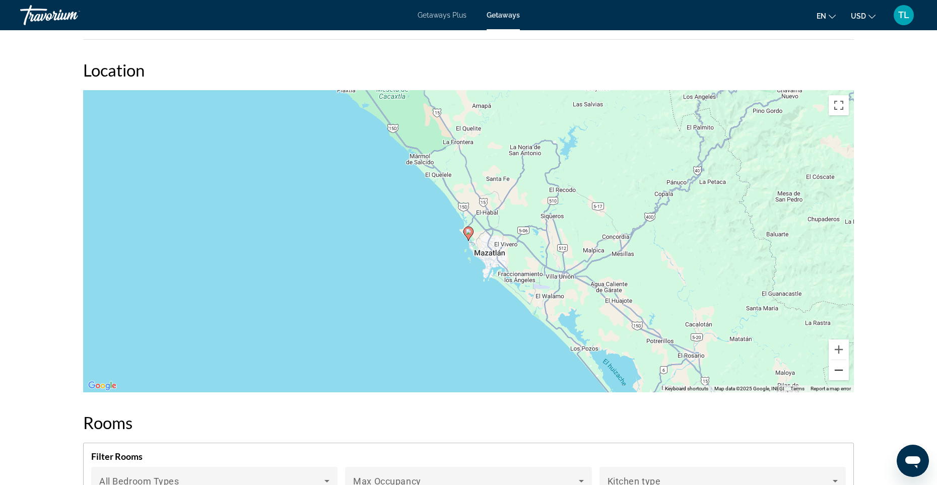
click at [837, 371] on button "Zoom out" at bounding box center [838, 370] width 20 height 20
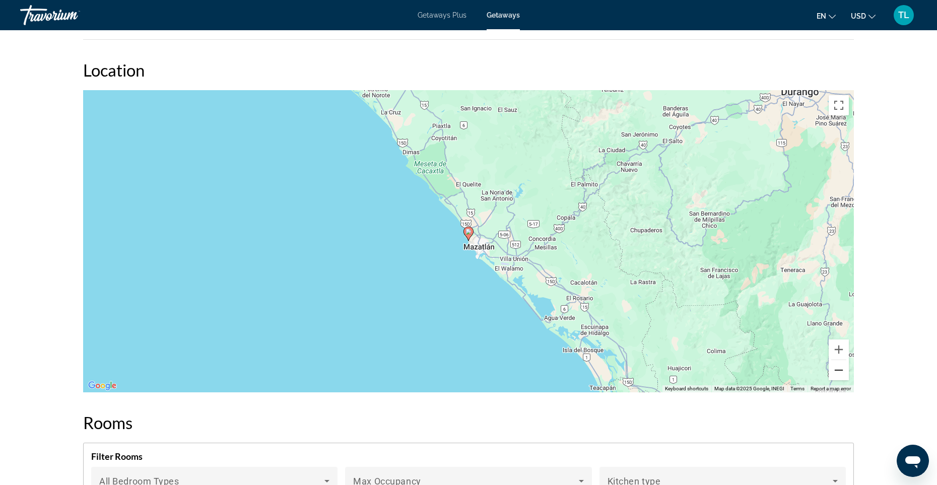
click at [837, 371] on button "Zoom out" at bounding box center [838, 370] width 20 height 20
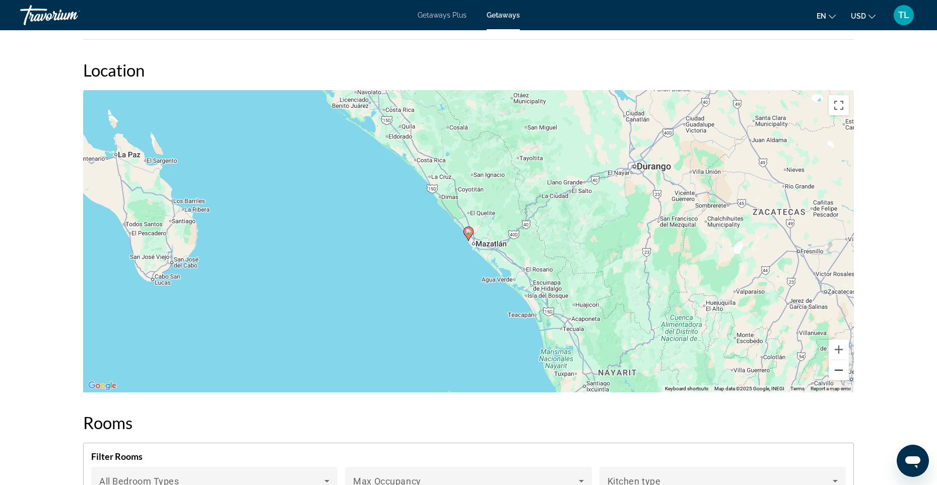
click at [837, 371] on button "Zoom out" at bounding box center [838, 370] width 20 height 20
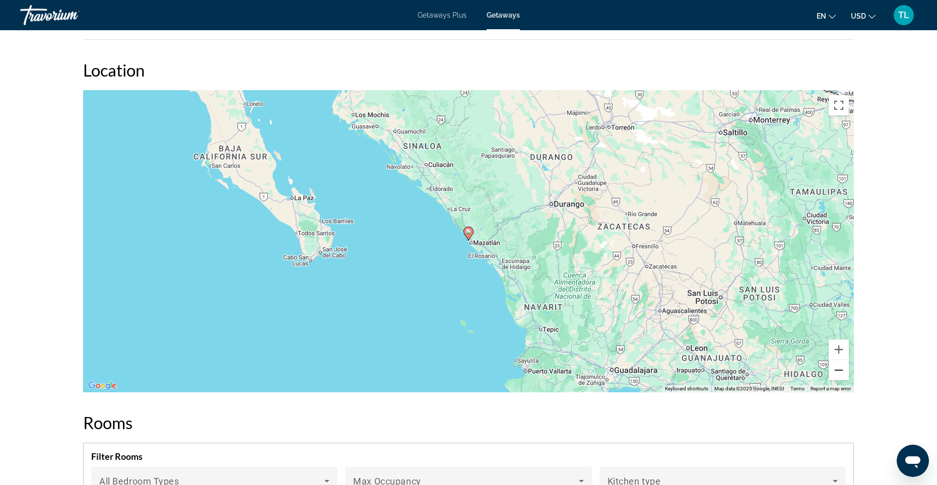
click at [837, 371] on button "Zoom out" at bounding box center [838, 370] width 20 height 20
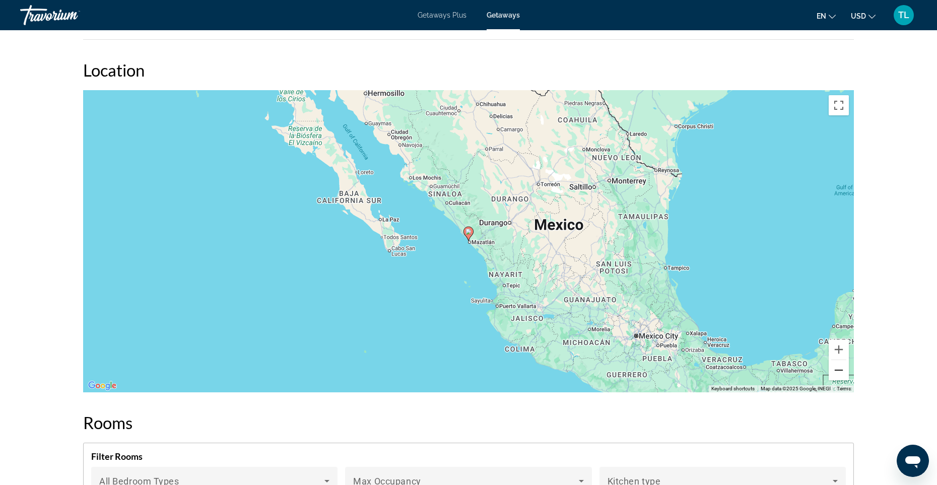
click at [837, 371] on button "Zoom out" at bounding box center [838, 370] width 20 height 20
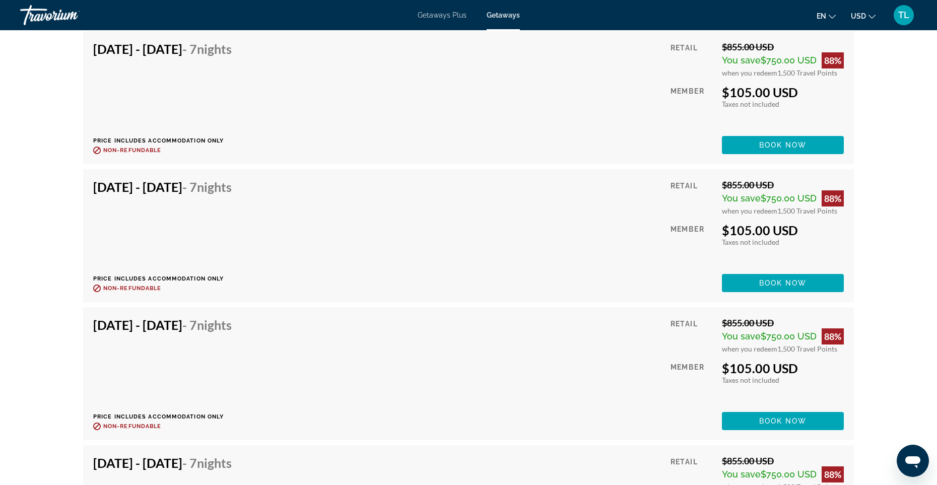
scroll to position [3068, 0]
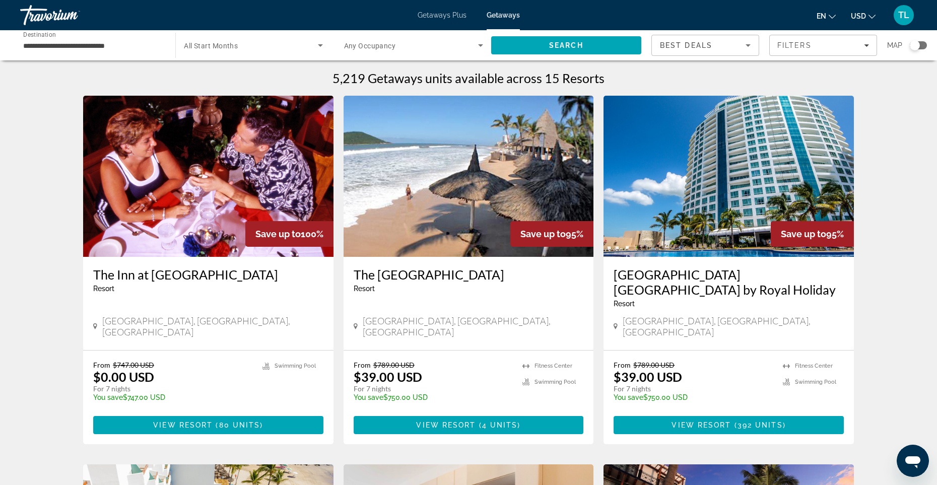
click at [446, 14] on span "Getaways Plus" at bounding box center [441, 15] width 49 height 8
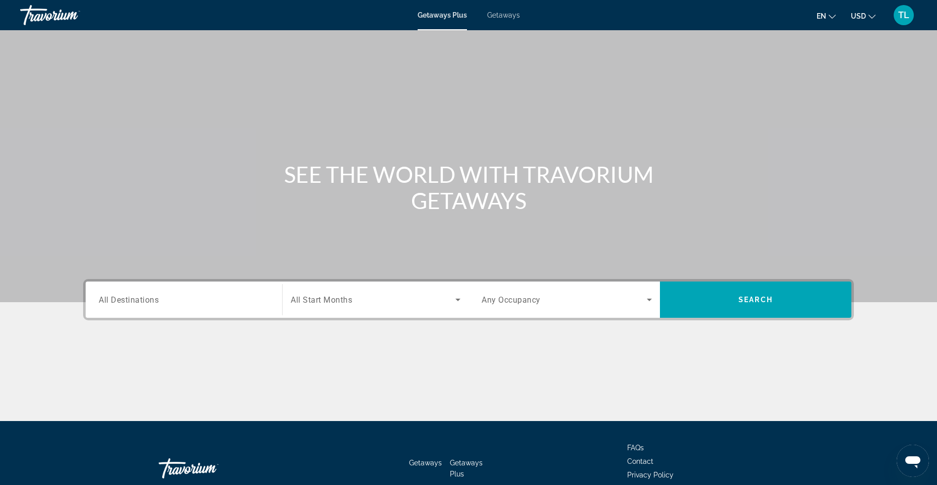
click at [145, 295] on span "All Destinations" at bounding box center [129, 300] width 60 height 10
click at [145, 295] on input "Destination All Destinations" at bounding box center [184, 300] width 170 height 12
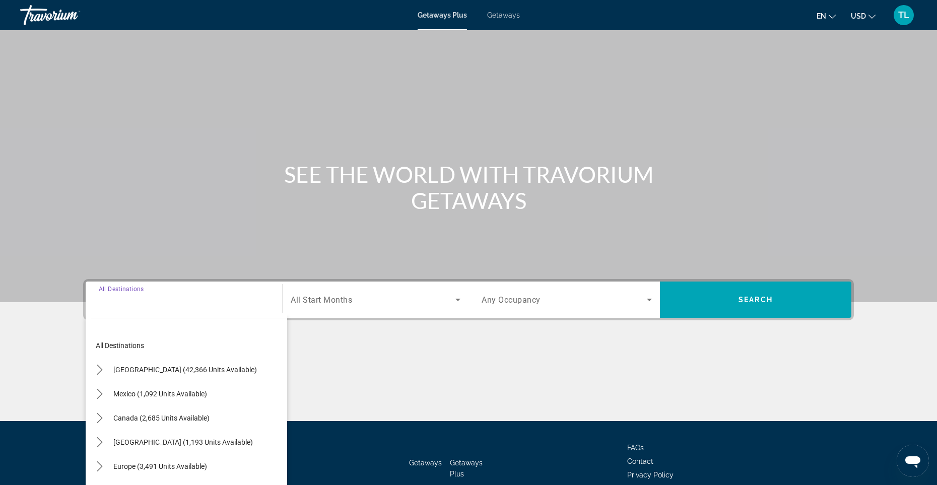
scroll to position [59, 0]
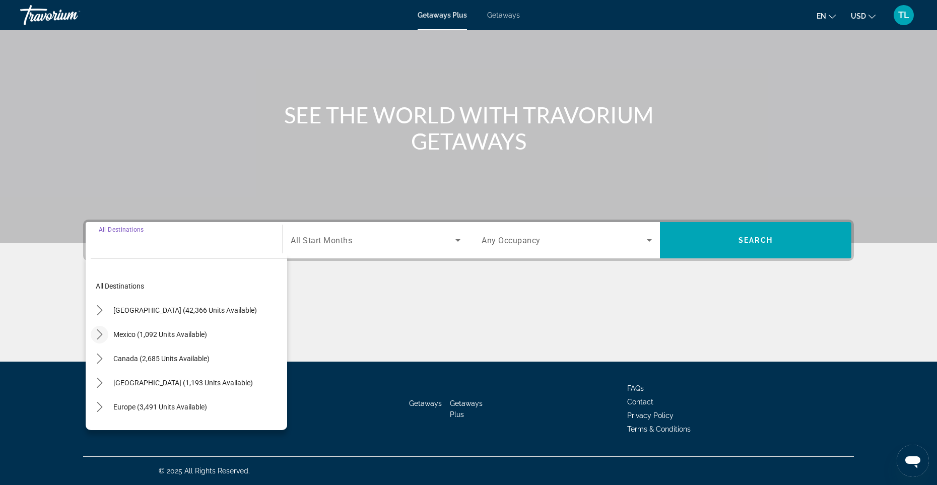
click at [100, 332] on icon "Toggle Mexico (1,092 units available) submenu" at bounding box center [100, 334] width 6 height 10
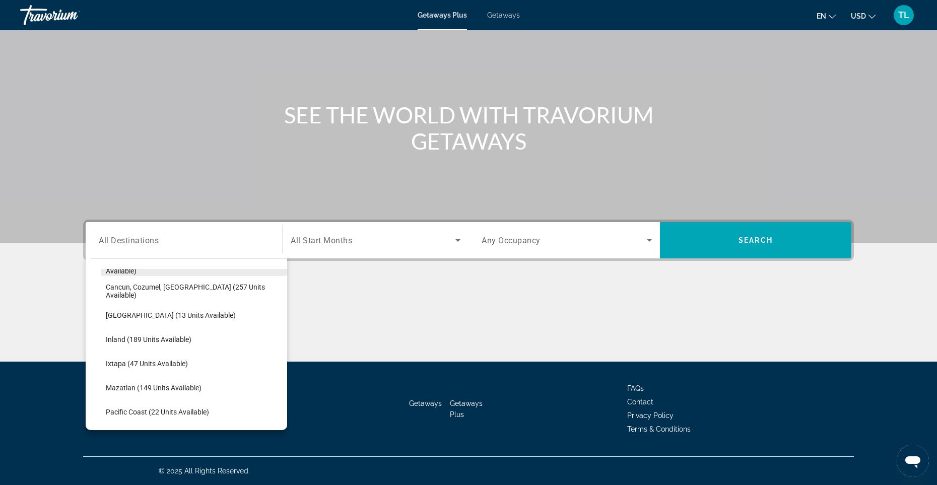
scroll to position [120, 0]
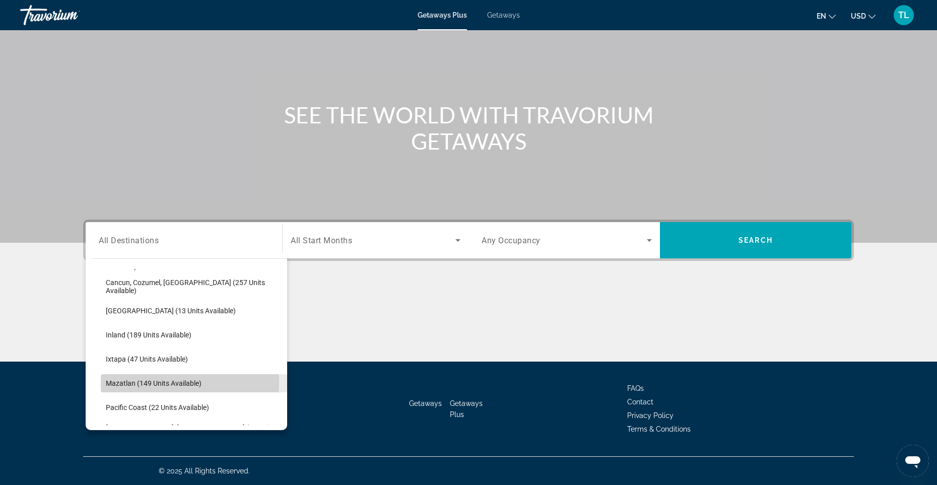
click at [139, 383] on span "Mazatlan (149 units available)" at bounding box center [154, 383] width 96 height 8
type input "**********"
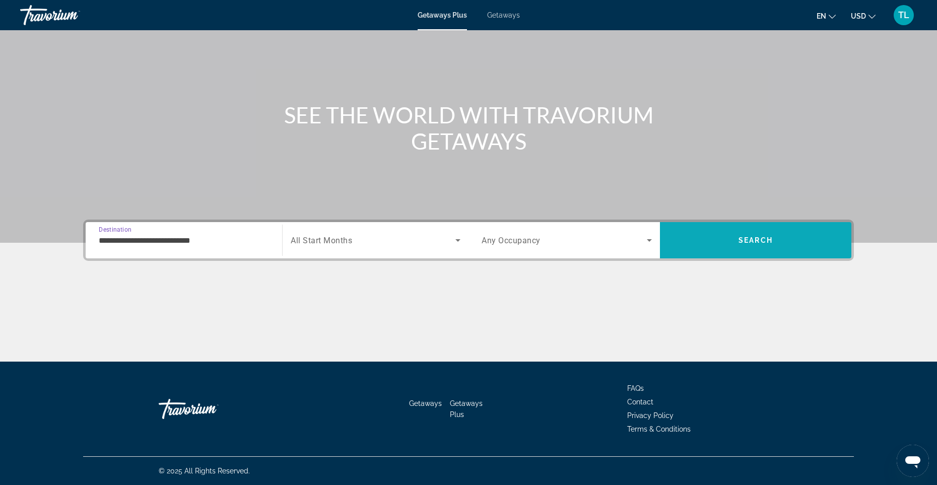
click at [755, 235] on span "Search" at bounding box center [755, 240] width 191 height 24
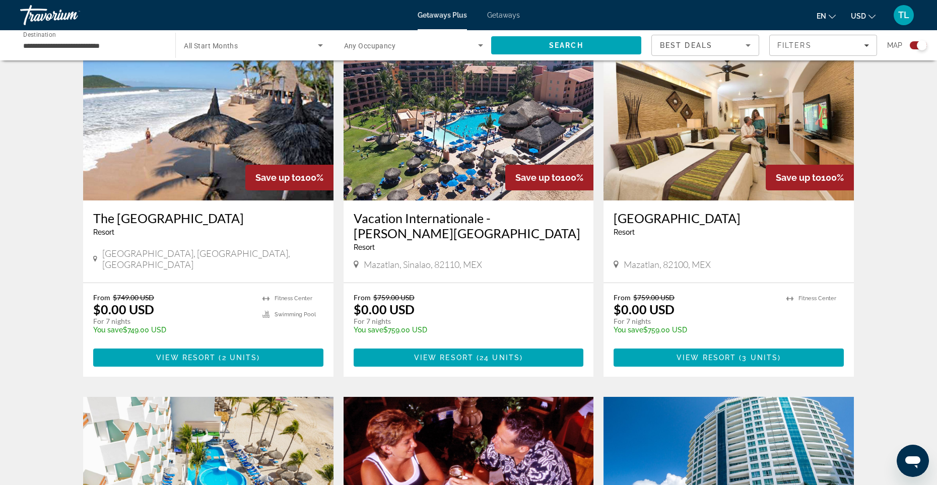
scroll to position [357, 0]
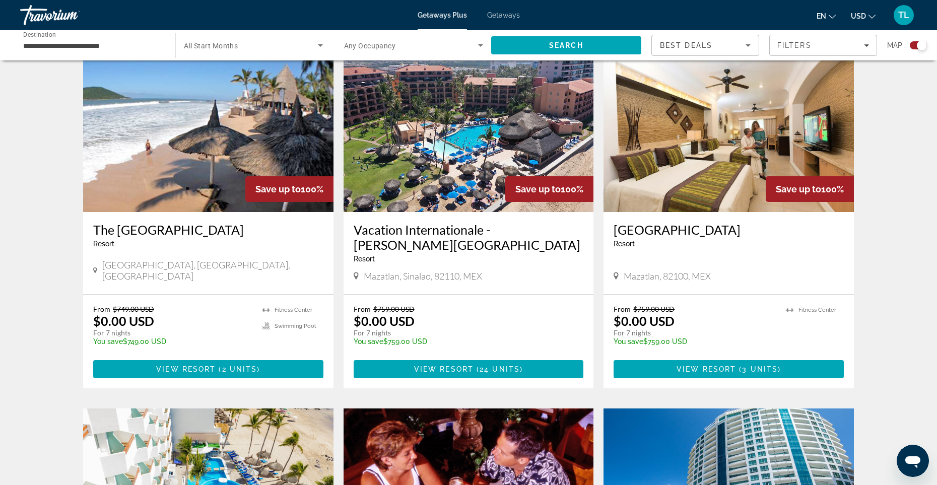
click at [655, 193] on img "Main content" at bounding box center [728, 131] width 250 height 161
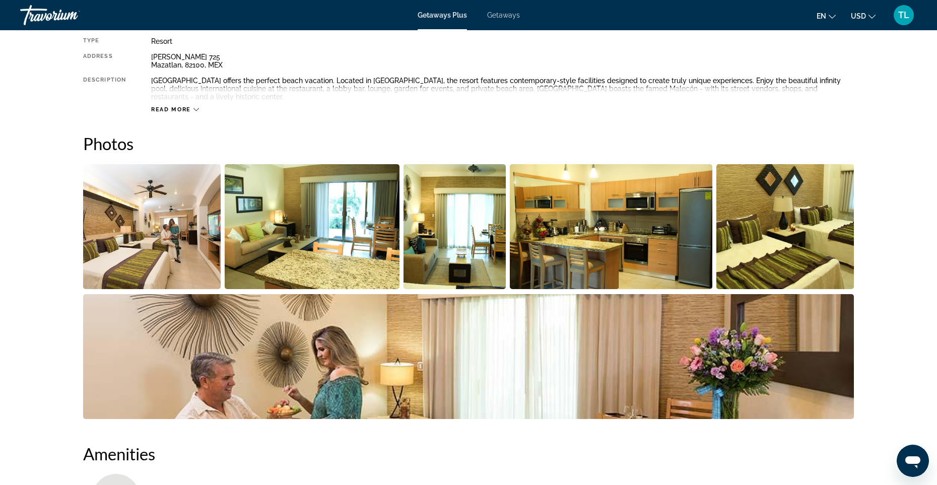
scroll to position [268, 0]
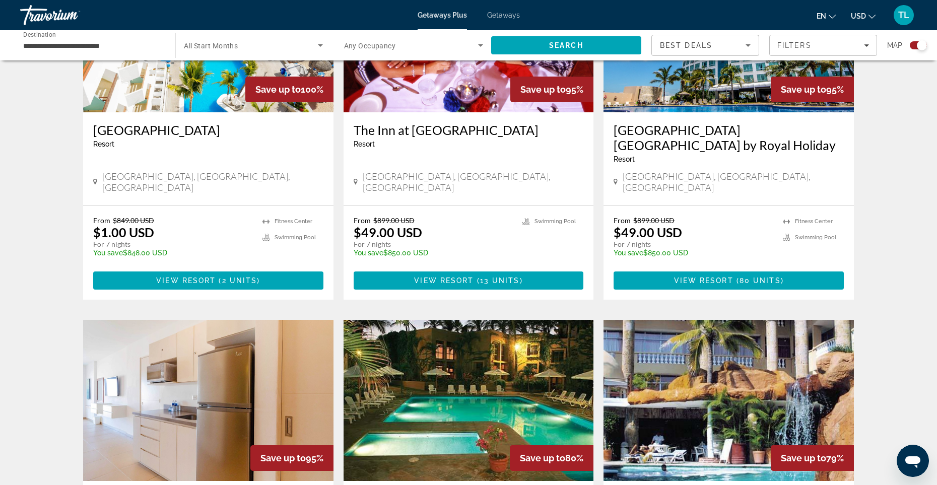
scroll to position [739, 0]
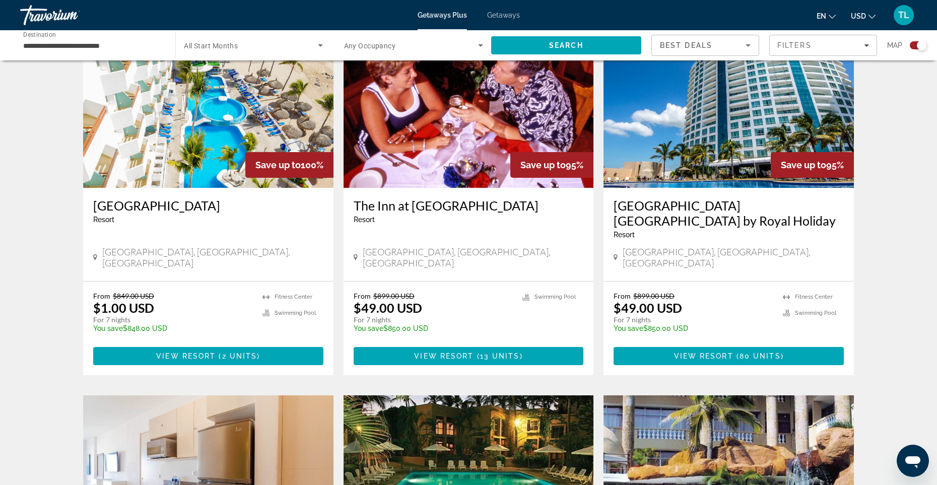
click at [770, 201] on h3 "[GEOGRAPHIC_DATA] [GEOGRAPHIC_DATA] by Royal Holiday" at bounding box center [728, 213] width 230 height 30
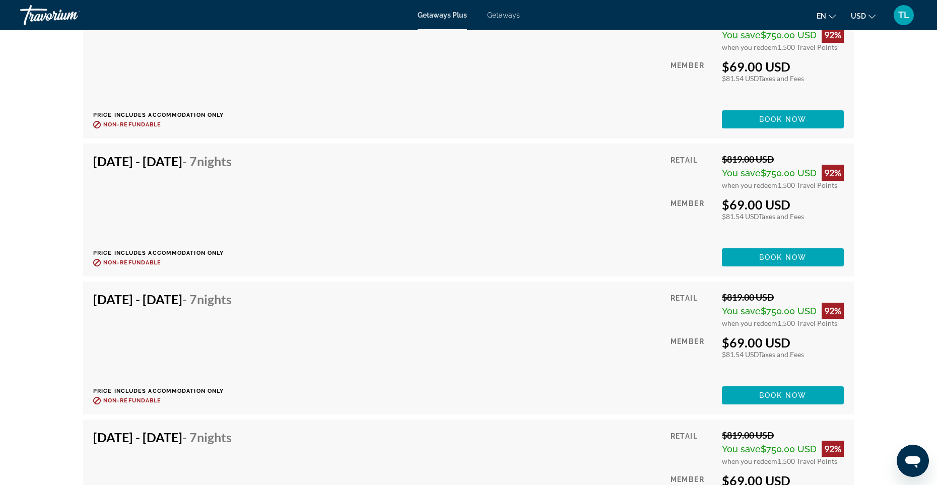
scroll to position [2370, 0]
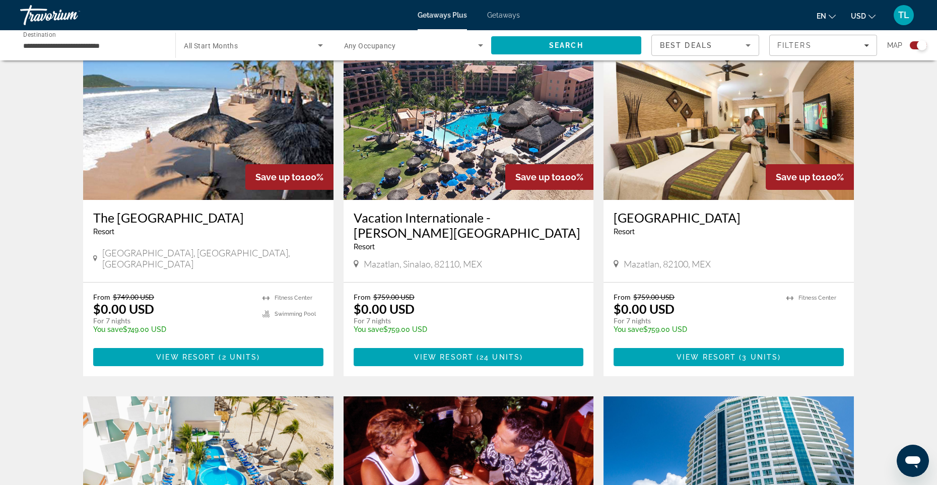
scroll to position [504, 0]
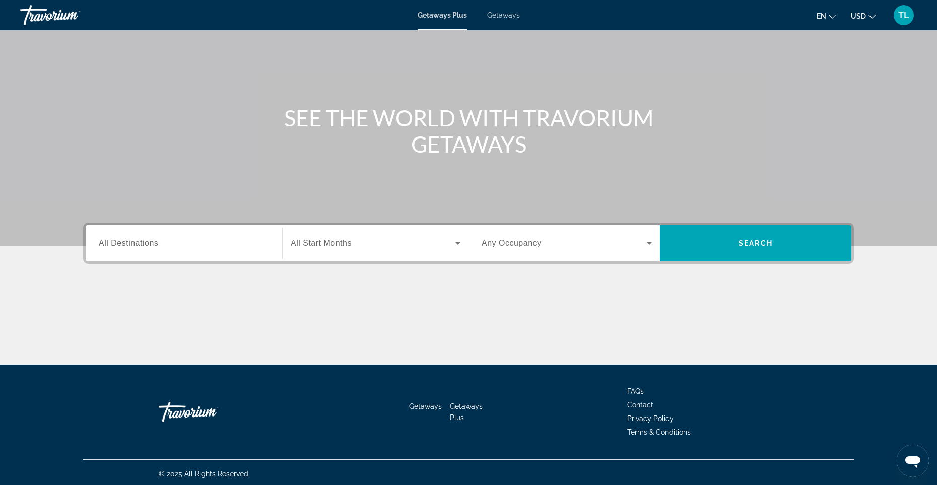
scroll to position [59, 0]
